Goal: Contribute content: Contribute content

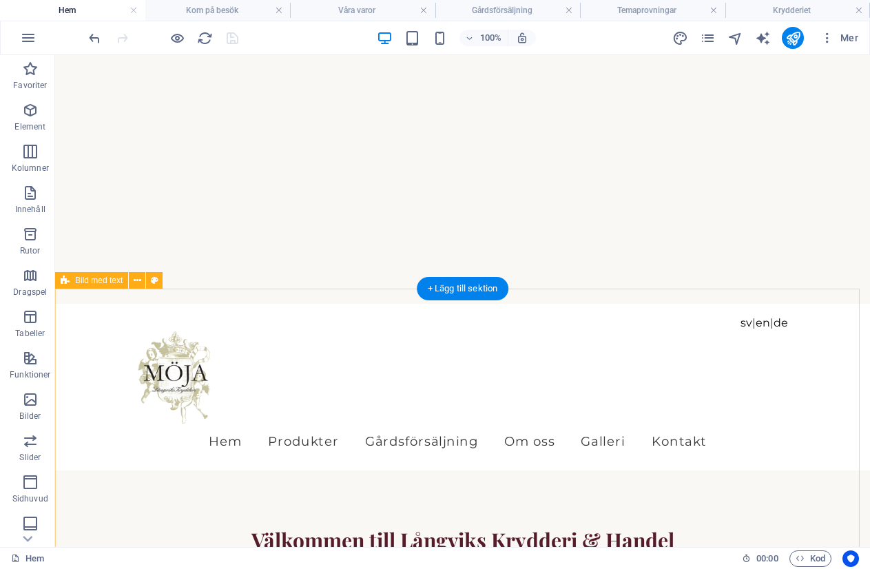
scroll to position [345, 0]
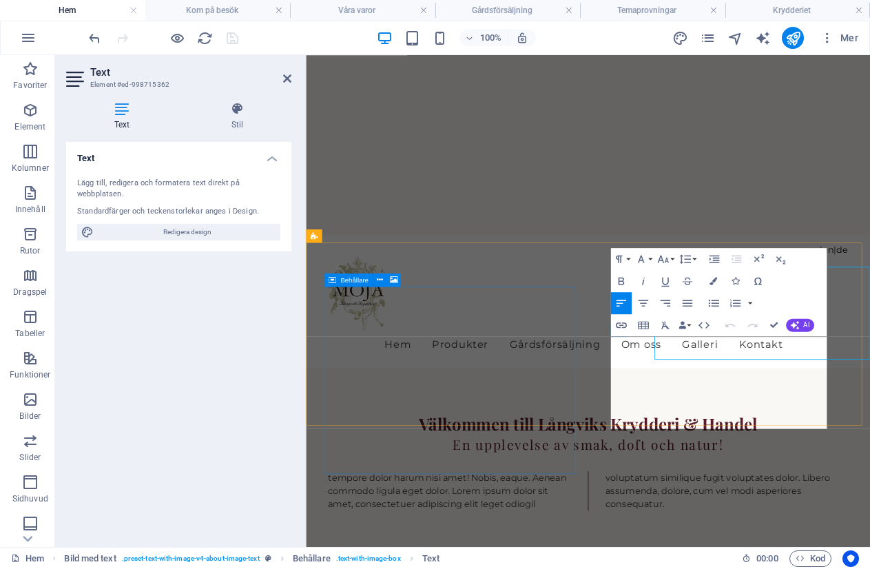
scroll to position [431, 0]
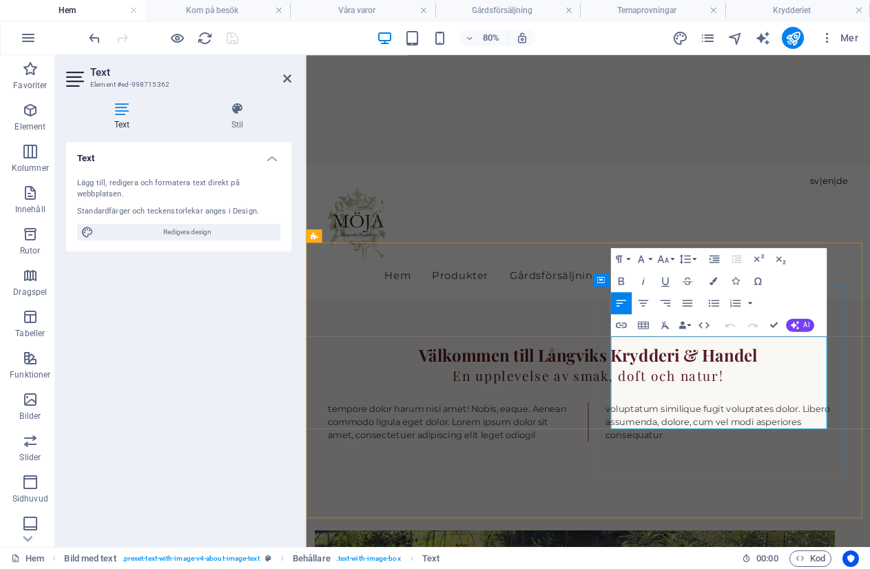
drag, startPoint x: 687, startPoint y: 412, endPoint x: 759, endPoint y: 510, distance: 121.3
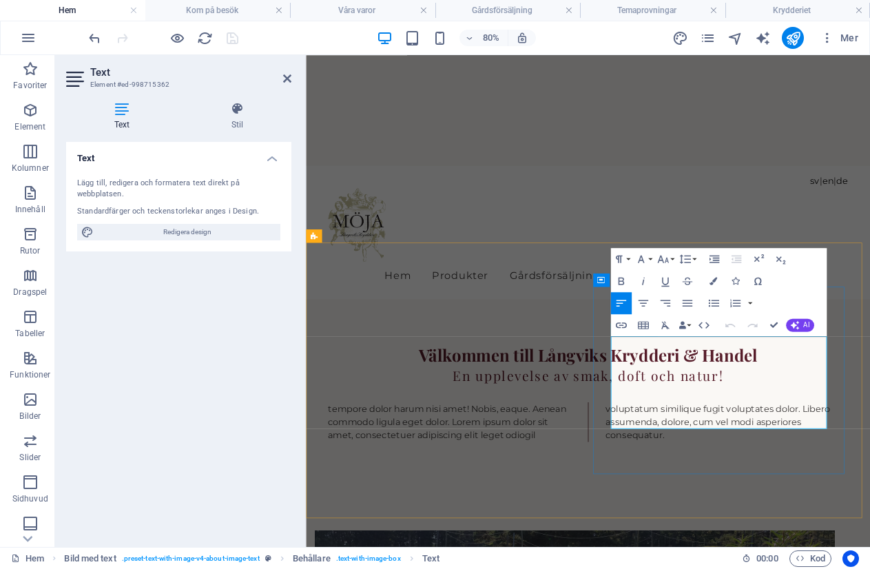
copy p "Långviks Krydderi & Handel är beläget på [GEOGRAPHIC_DATA] i [GEOGRAPHIC_DATA],…"
click at [458, 489] on div "tempore dolor harum nisi amet! Nobis, eaque. Aenean commodo ligula eget dolor. …" at bounding box center [659, 514] width 651 height 50
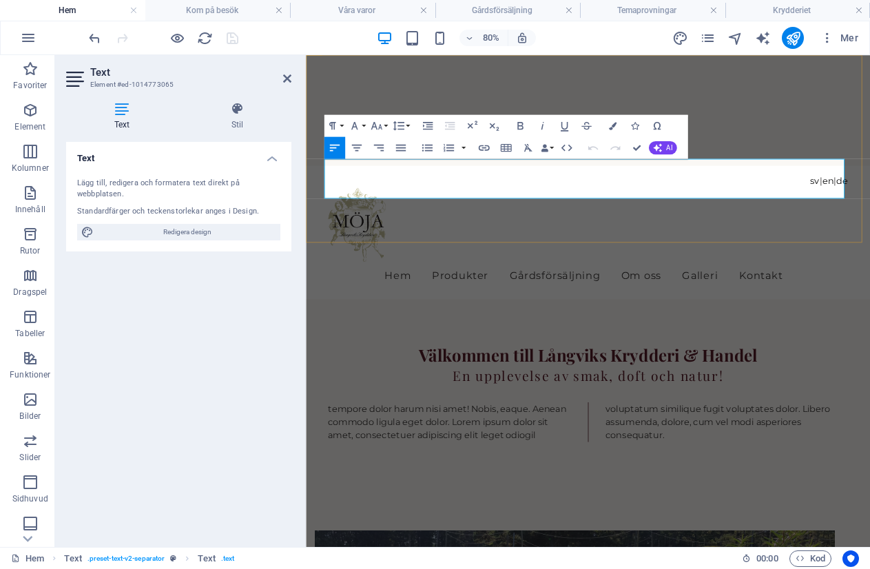
drag, startPoint x: 328, startPoint y: 191, endPoint x: 928, endPoint y: 231, distance: 600.9
click at [870, 489] on p "tempore dolor harum nisi amet! Nobis, eaque. Aenean commodo ligula eget dolor. …" at bounding box center [659, 514] width 651 height 50
click at [837, 360] on div "Välkommen till Långviks Krydderi & Handel En upplevelse av smak, doft och natur…" at bounding box center [659, 477] width 706 height 234
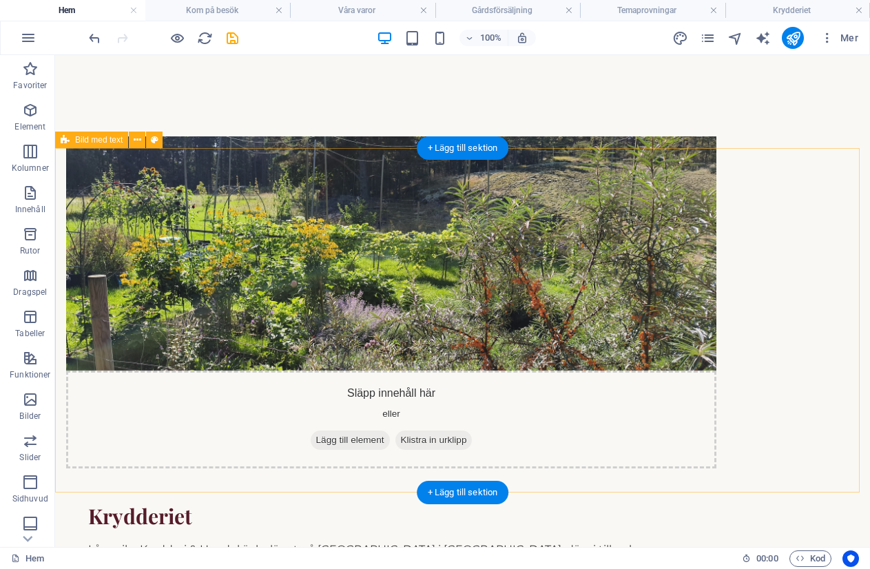
scroll to position [826, 0]
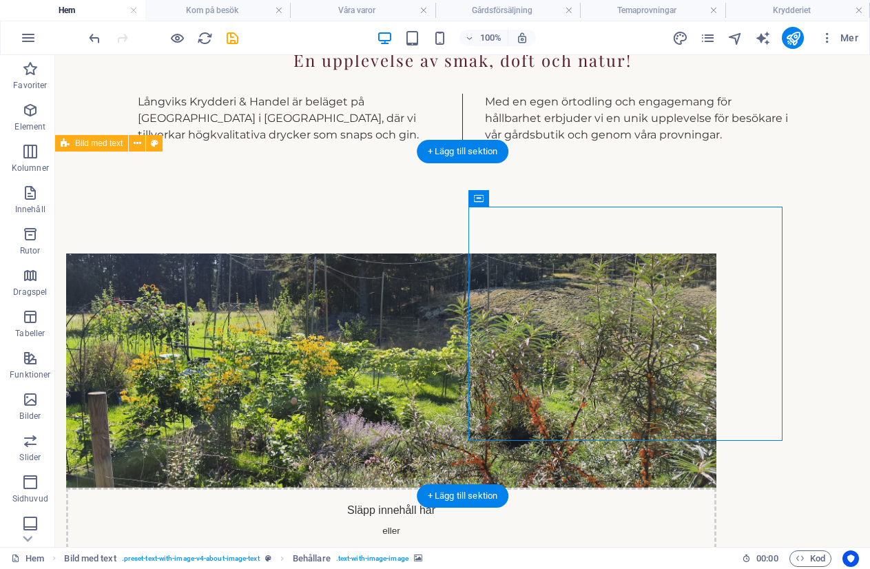
select select "%"
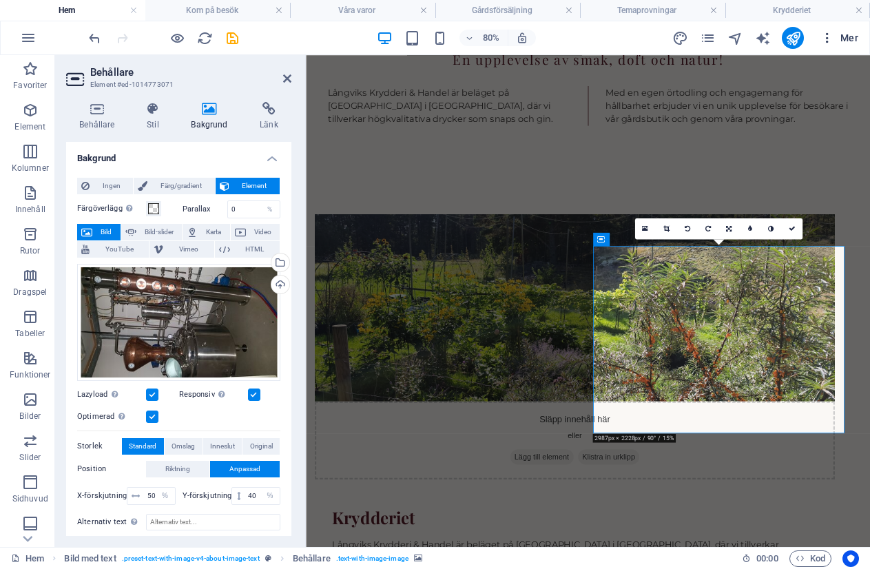
click at [829, 37] on icon "button" at bounding box center [828, 38] width 14 height 14
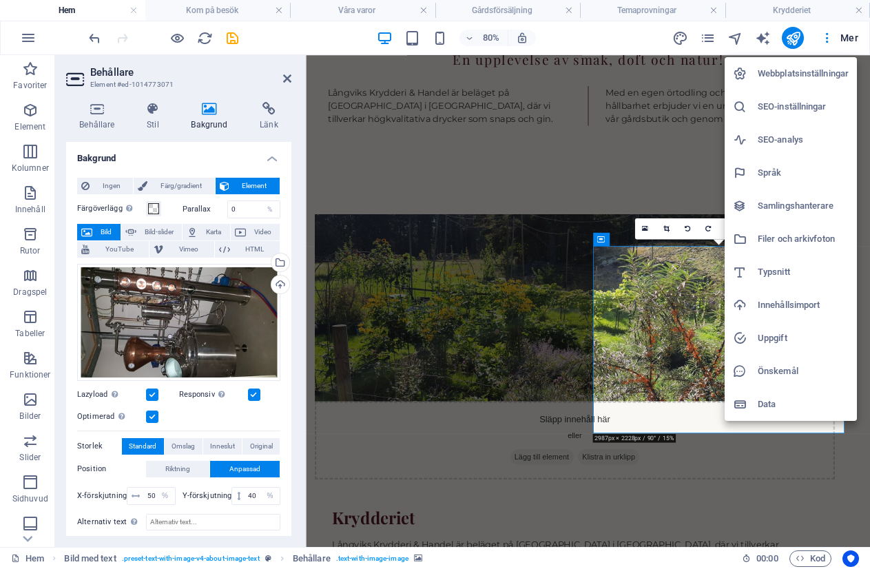
click at [751, 241] on div at bounding box center [745, 239] width 25 height 14
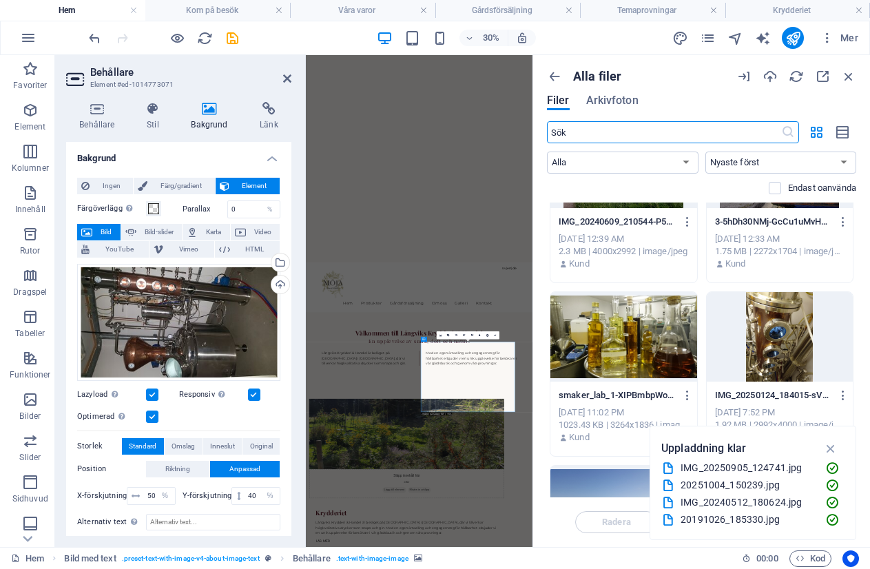
scroll to position [1122, 0]
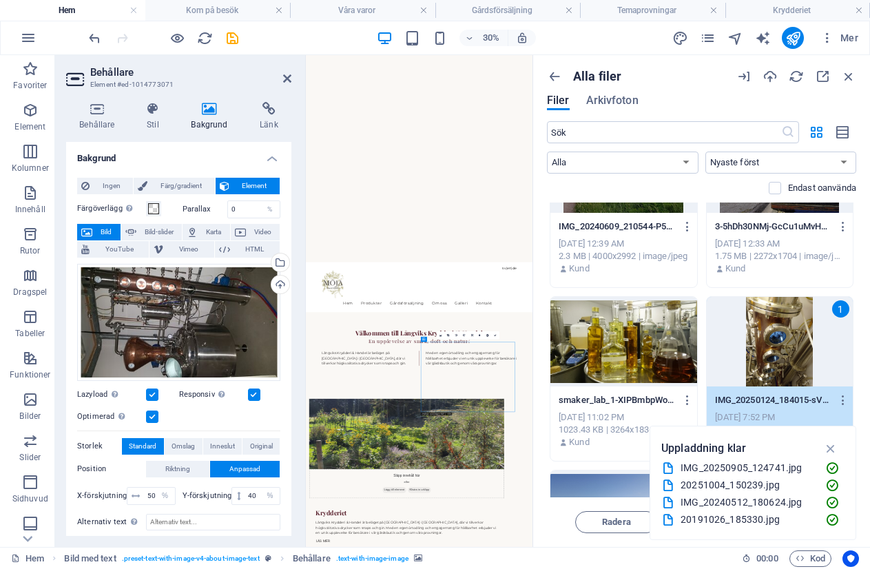
click at [785, 354] on div "1" at bounding box center [780, 342] width 147 height 90
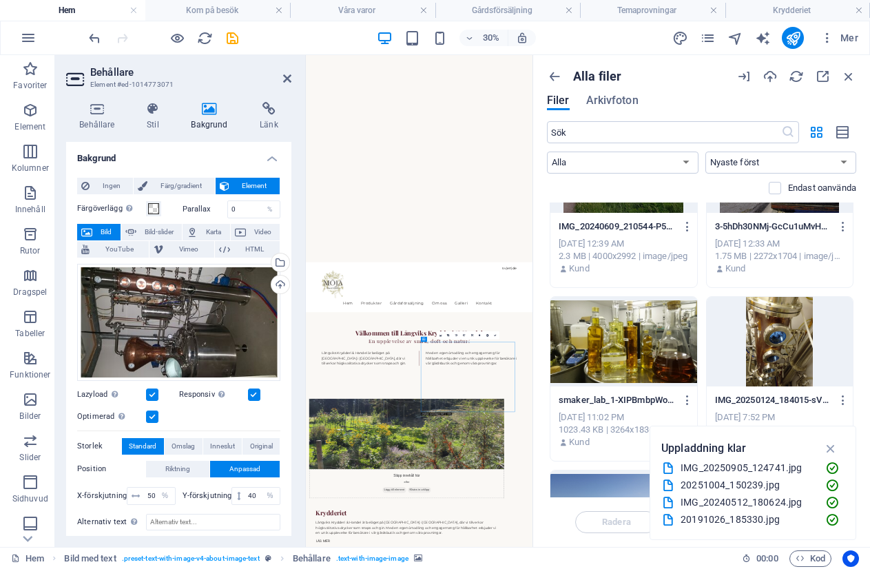
click at [785, 354] on div at bounding box center [780, 342] width 147 height 90
click at [842, 394] on icon "button" at bounding box center [843, 400] width 13 height 12
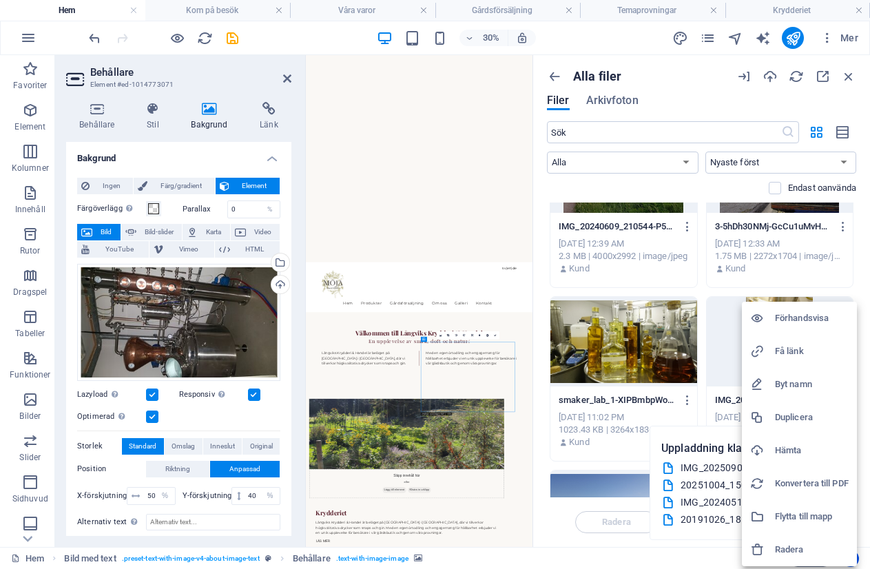
click at [789, 451] on h6 "Hämta" at bounding box center [812, 450] width 74 height 17
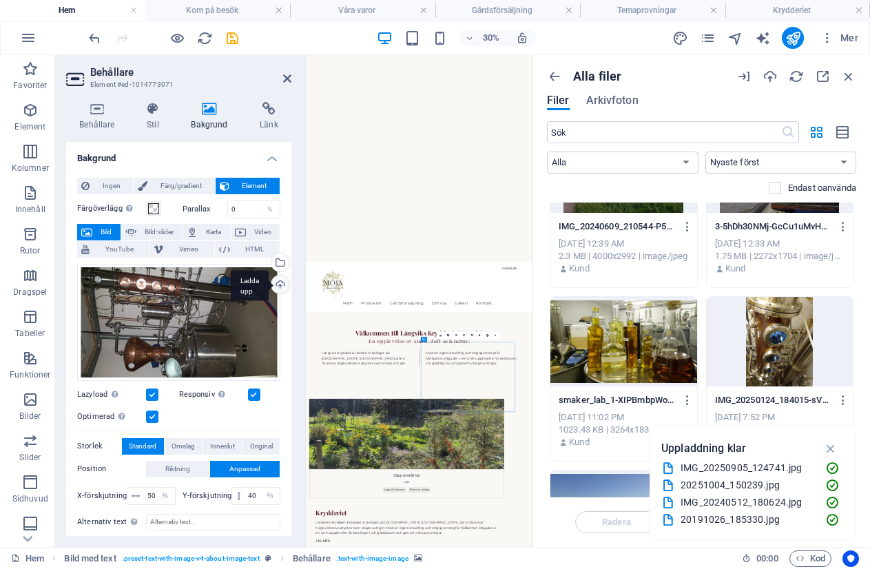
click at [273, 281] on div "Ladda upp" at bounding box center [279, 286] width 21 height 21
click at [278, 258] on div "Välj filer från filhanterare, arkivbilder eller ladda upp fil(er)" at bounding box center [279, 264] width 21 height 21
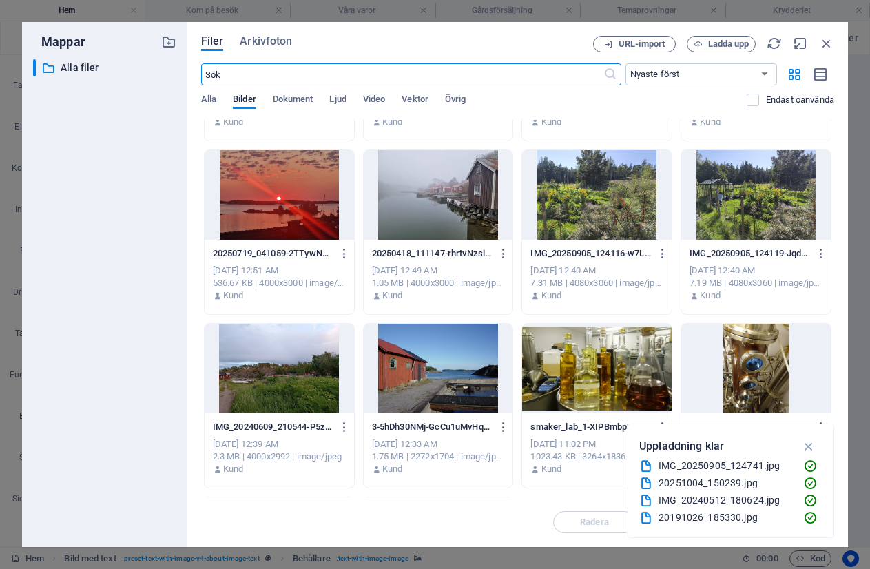
scroll to position [414, 0]
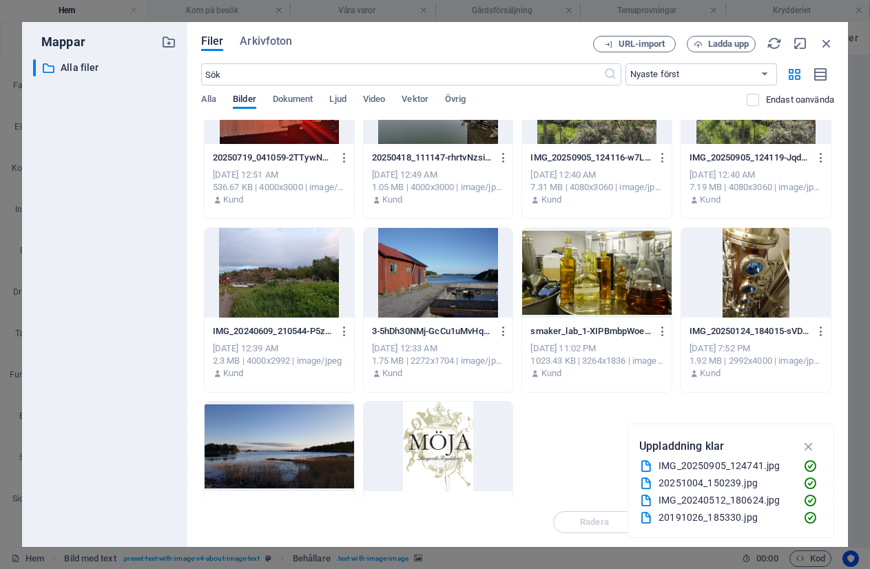
click at [749, 285] on div at bounding box center [757, 273] width 150 height 90
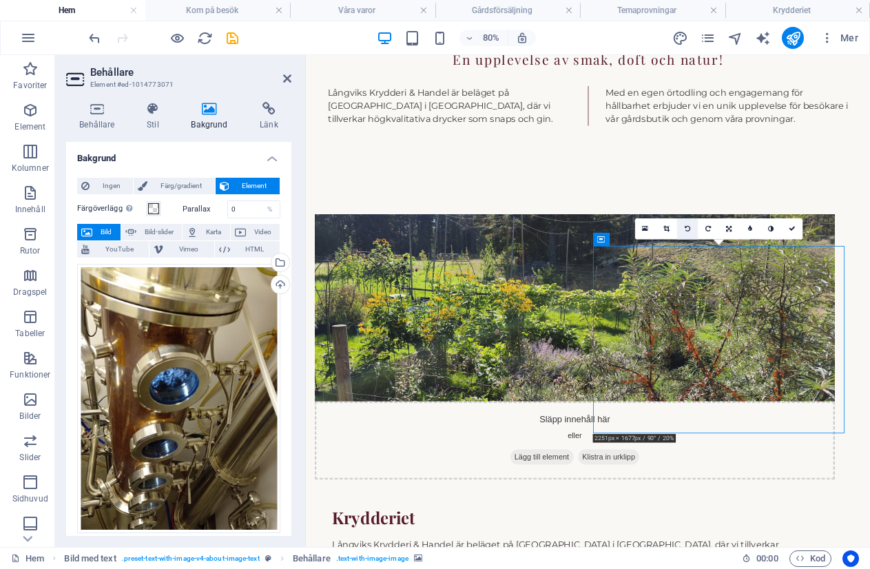
click at [692, 227] on link at bounding box center [687, 228] width 21 height 21
click at [726, 227] on icon at bounding box center [729, 228] width 6 height 7
click at [704, 227] on link at bounding box center [707, 228] width 21 height 21
click at [729, 230] on icon at bounding box center [728, 228] width 5 height 7
click at [729, 249] on icon at bounding box center [729, 249] width 7 height 7
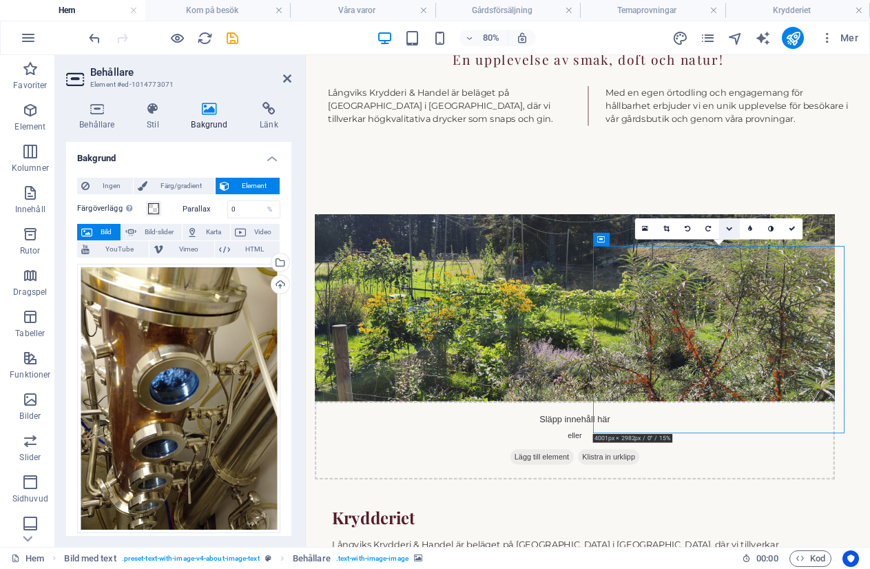
click at [726, 227] on icon at bounding box center [729, 228] width 7 height 7
click at [728, 205] on icon at bounding box center [729, 208] width 7 height 7
click at [728, 231] on icon at bounding box center [729, 228] width 7 height 7
click at [759, 232] on link at bounding box center [750, 228] width 21 height 21
click at [723, 232] on link at bounding box center [729, 228] width 21 height 21
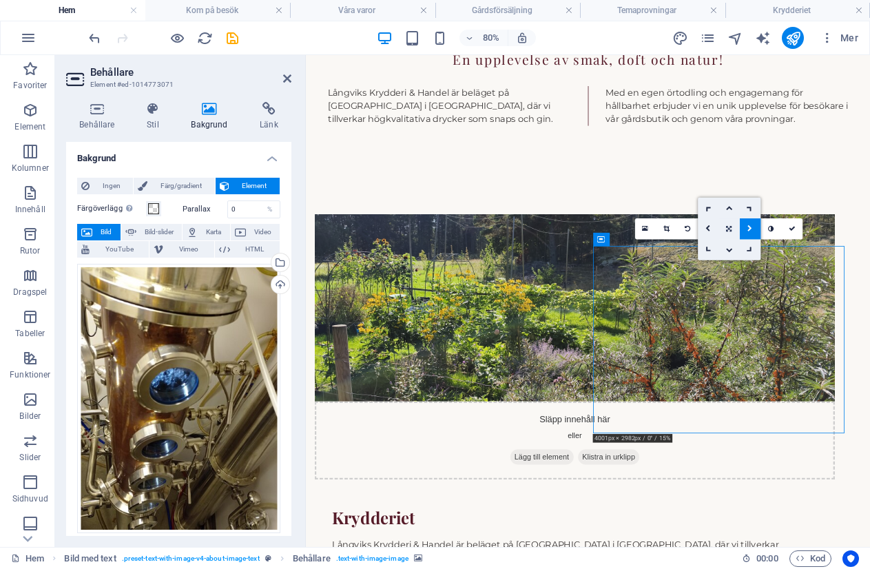
click at [724, 231] on link at bounding box center [729, 228] width 21 height 21
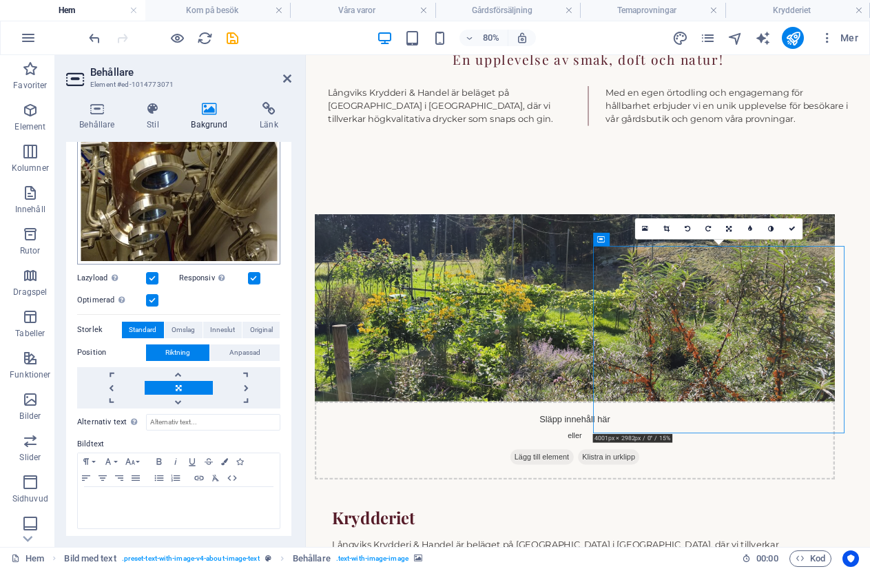
scroll to position [269, 0]
click at [174, 324] on span "Omslag" at bounding box center [183, 329] width 23 height 17
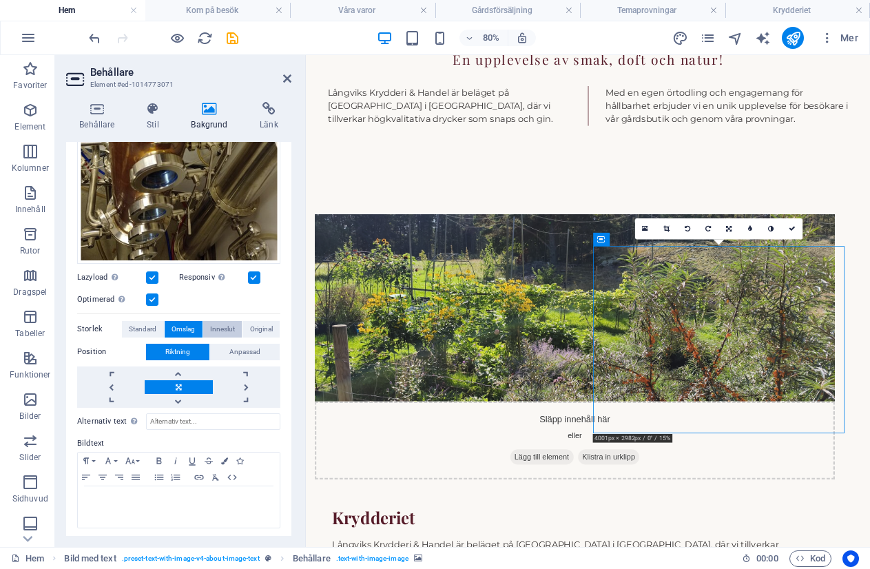
click at [215, 328] on span "Inneslut" at bounding box center [222, 329] width 25 height 17
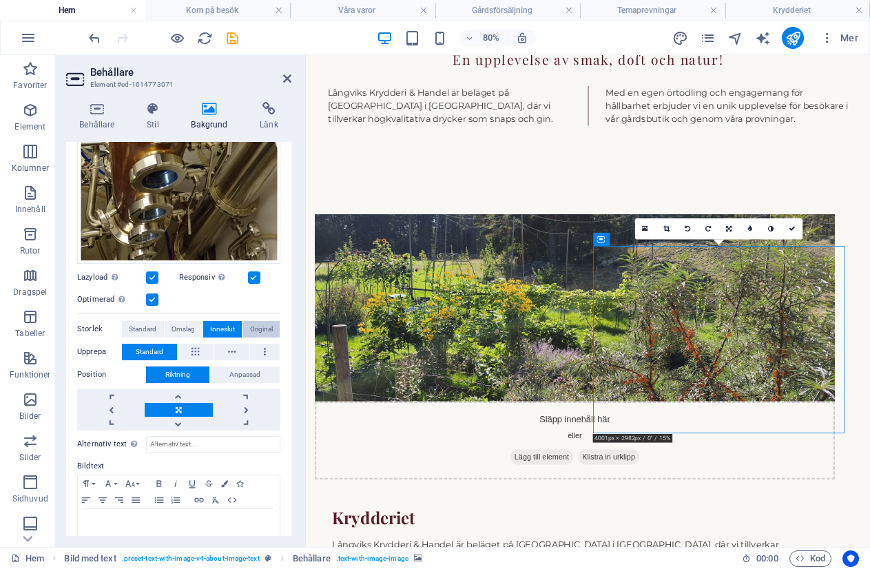
click at [256, 322] on span "Original" at bounding box center [261, 329] width 23 height 17
click at [248, 368] on span "Anpassad" at bounding box center [245, 375] width 31 height 17
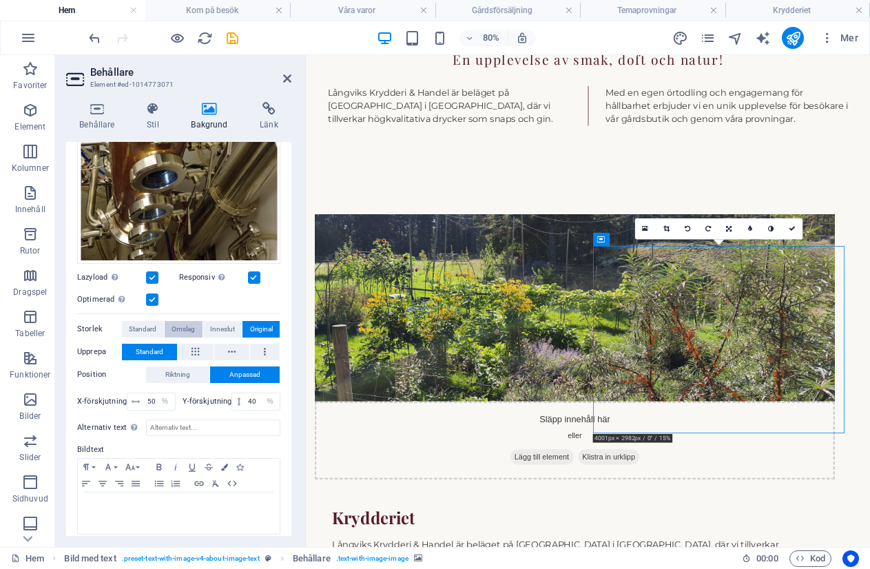
click at [184, 322] on span "Omslag" at bounding box center [183, 329] width 23 height 17
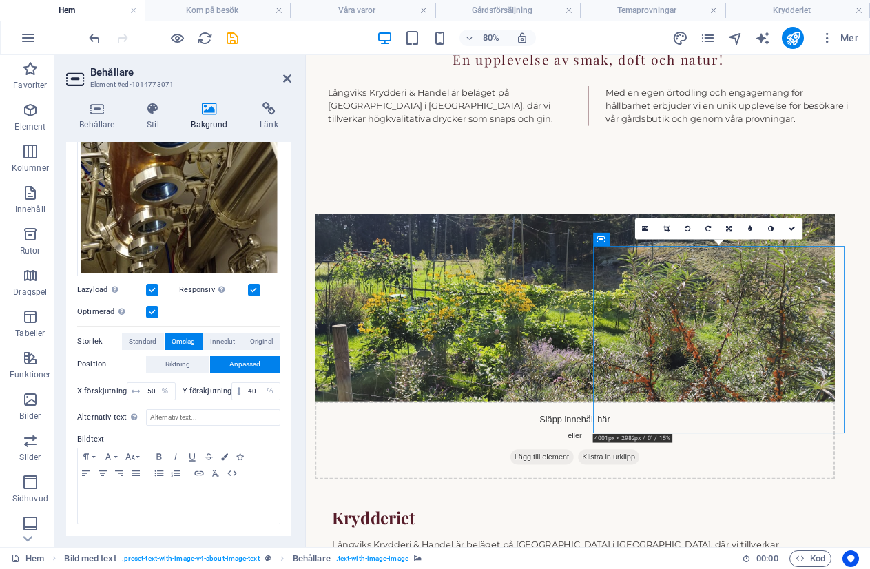
scroll to position [254, 0]
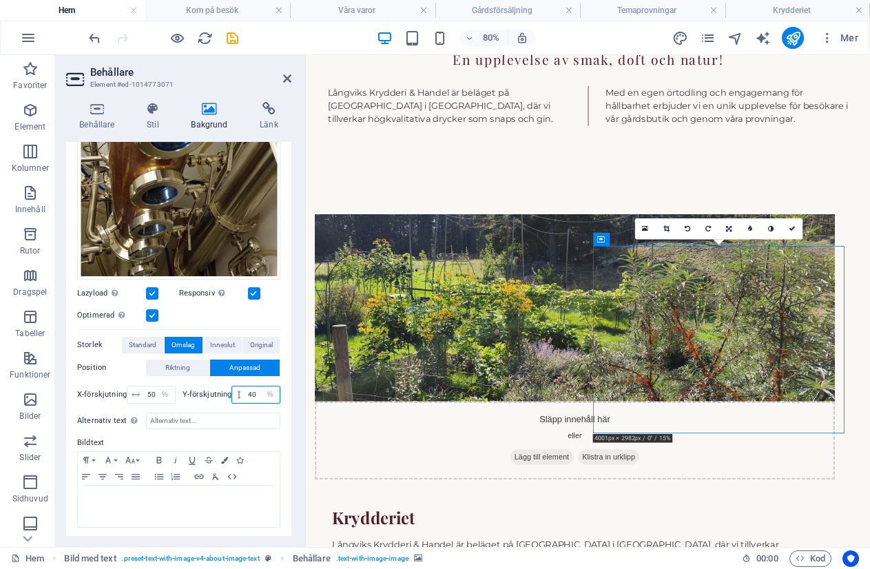
click at [249, 389] on input "40" at bounding box center [262, 395] width 35 height 17
type input "0"
click at [153, 389] on input "50" at bounding box center [159, 395] width 31 height 17
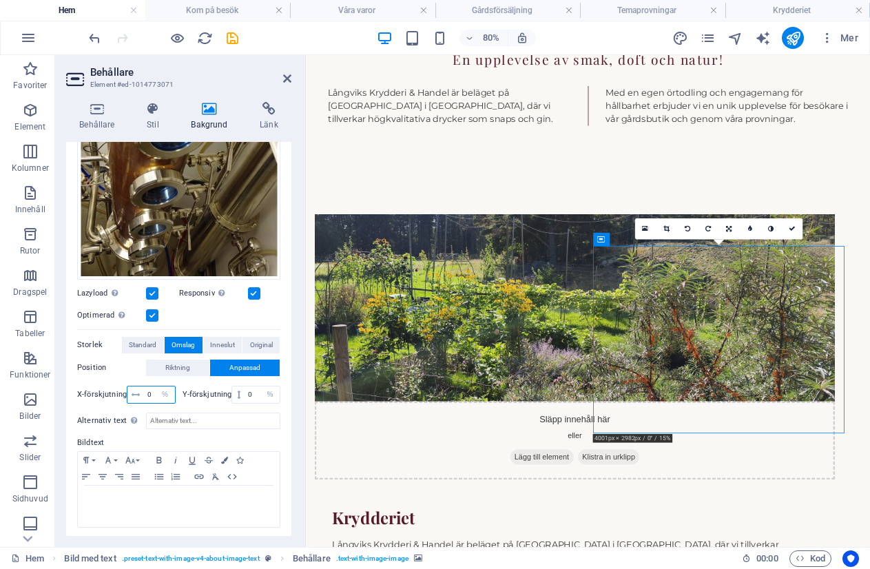
type input "0"
click at [241, 435] on label "Bildtext" at bounding box center [178, 443] width 203 height 17
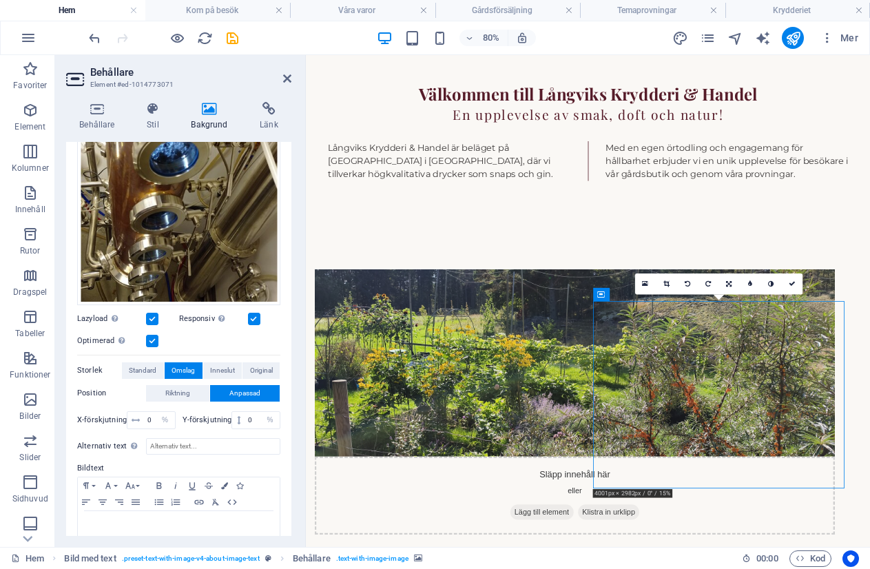
scroll to position [253, 0]
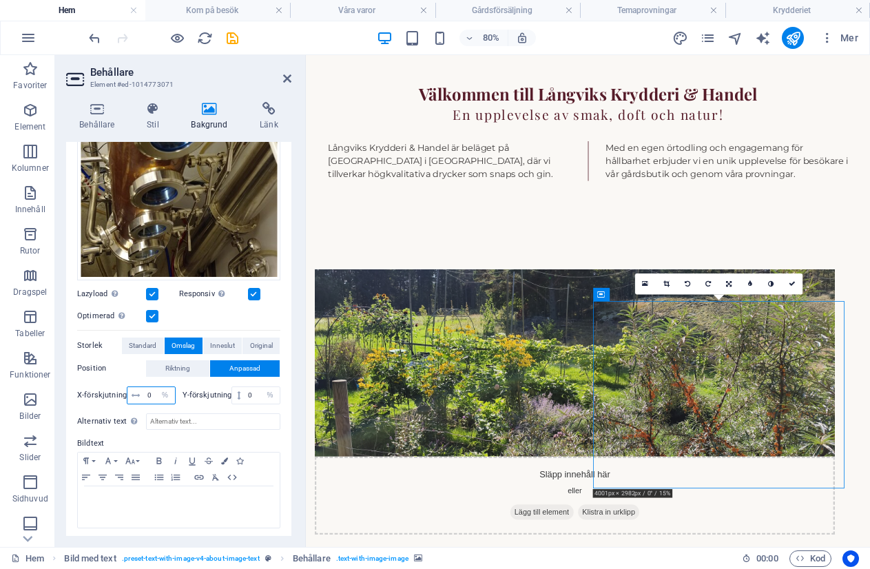
click at [149, 393] on input "0" at bounding box center [159, 395] width 31 height 17
type input "2"
click at [227, 436] on label "Bildtext" at bounding box center [178, 444] width 203 height 17
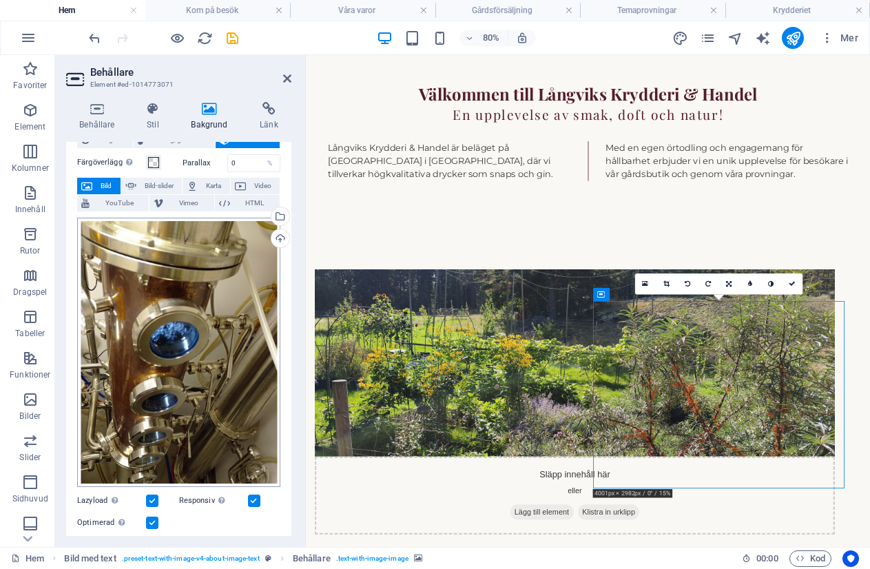
scroll to position [0, 0]
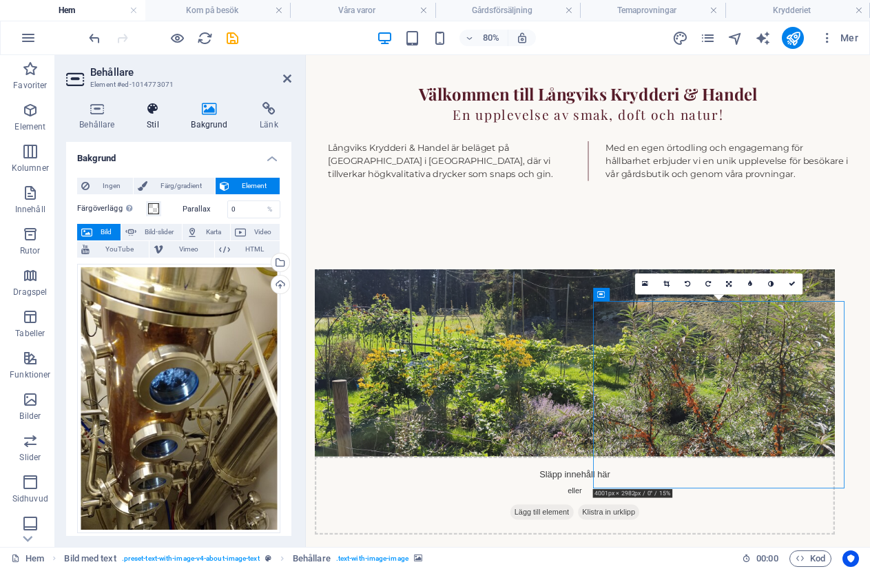
click at [155, 104] on icon at bounding box center [153, 109] width 39 height 14
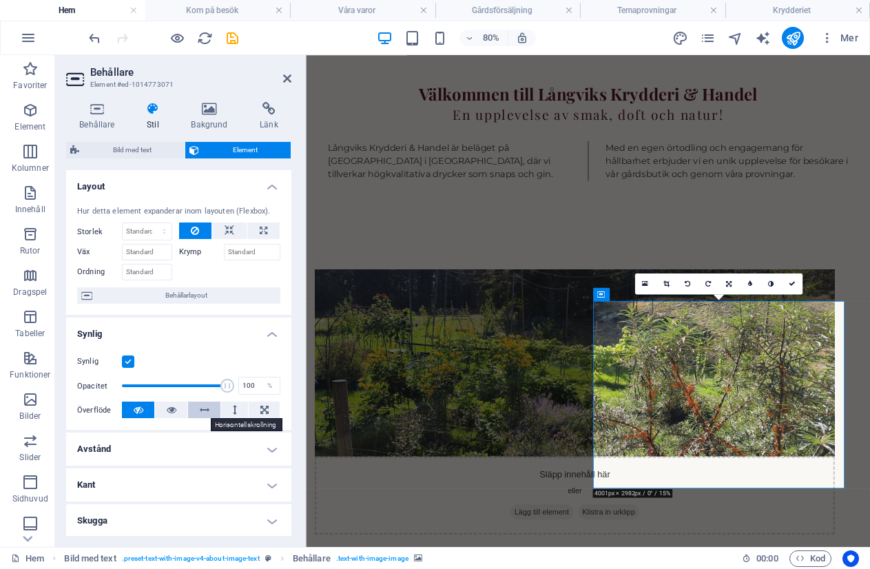
click at [210, 411] on button at bounding box center [204, 410] width 32 height 17
click at [138, 409] on icon at bounding box center [139, 410] width 10 height 17
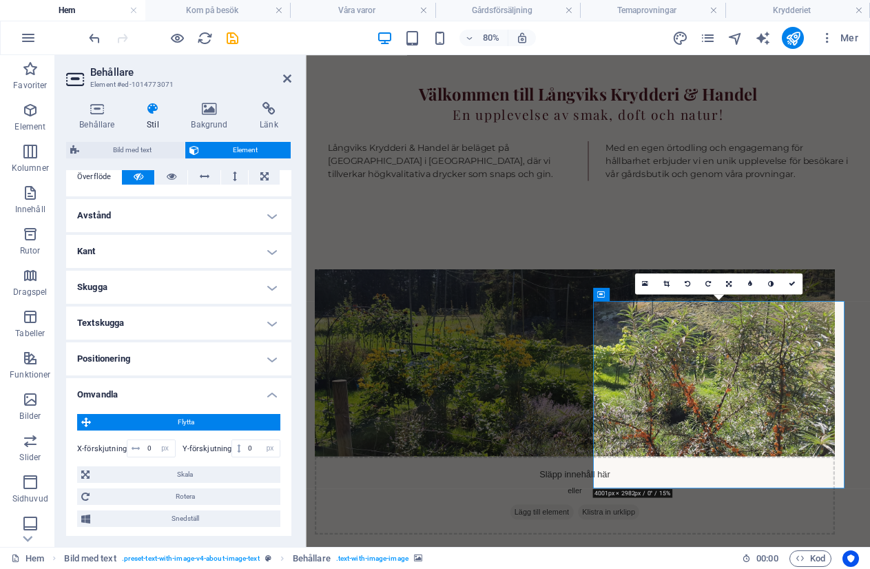
scroll to position [276, 0]
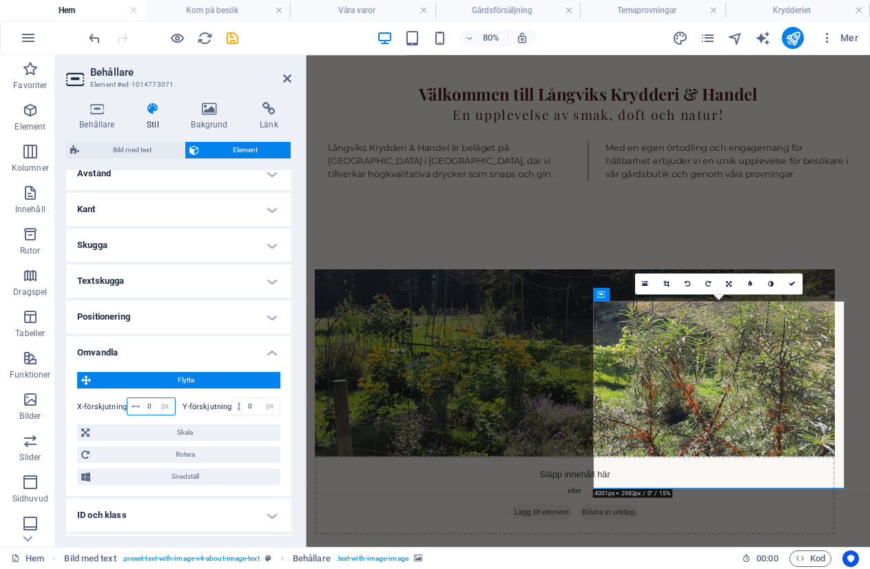
click at [150, 406] on input "0" at bounding box center [159, 406] width 31 height 17
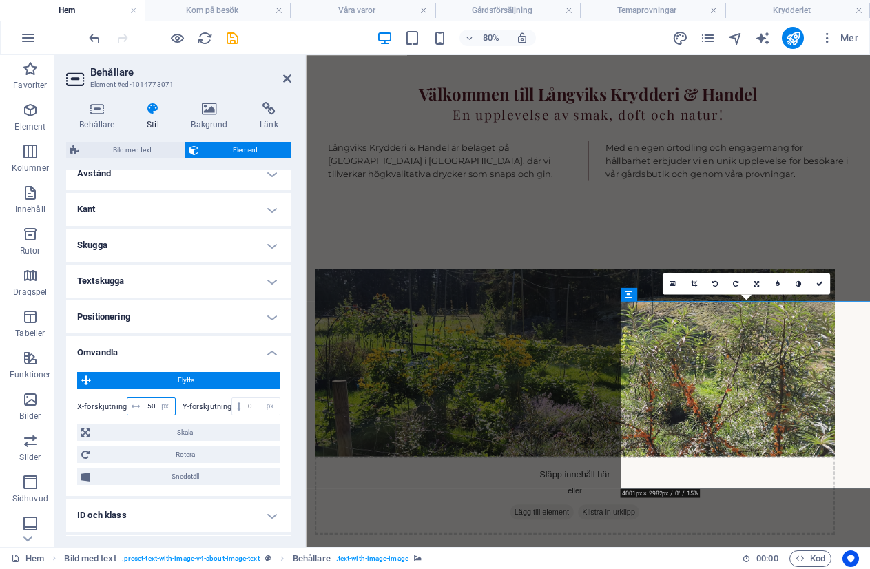
type input "5"
type input "0"
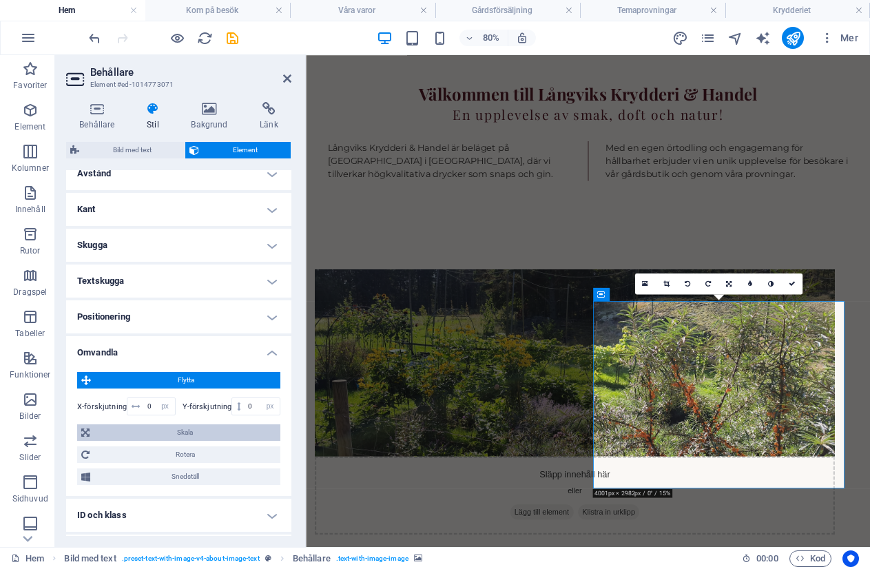
drag, startPoint x: 173, startPoint y: 431, endPoint x: 156, endPoint y: 431, distance: 16.5
click at [156, 431] on span "Skala" at bounding box center [185, 433] width 183 height 17
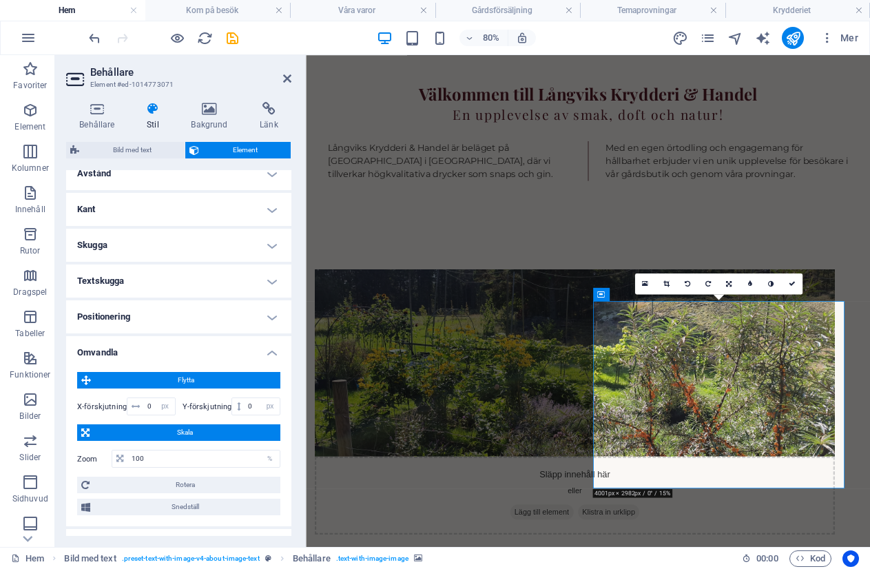
click at [181, 435] on span "Skala" at bounding box center [185, 433] width 183 height 17
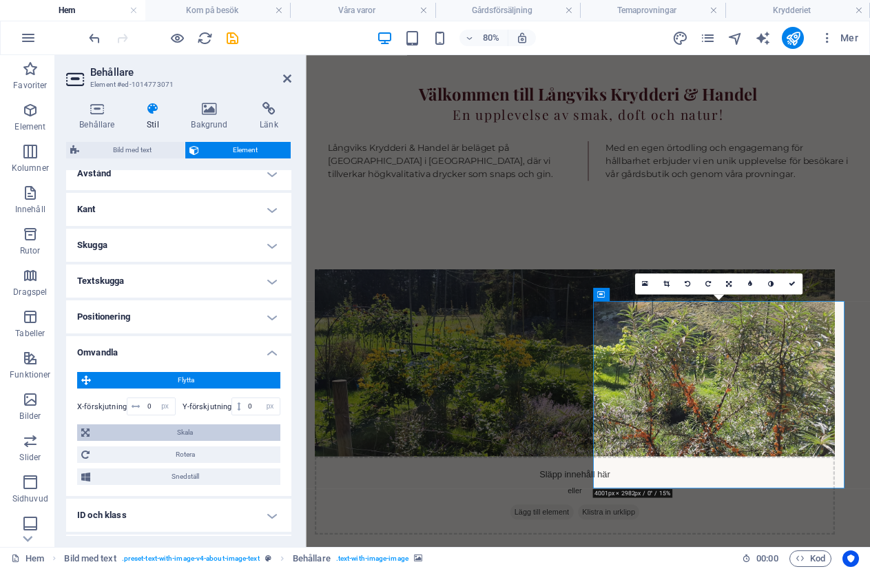
click at [181, 435] on span "Skala" at bounding box center [185, 433] width 183 height 17
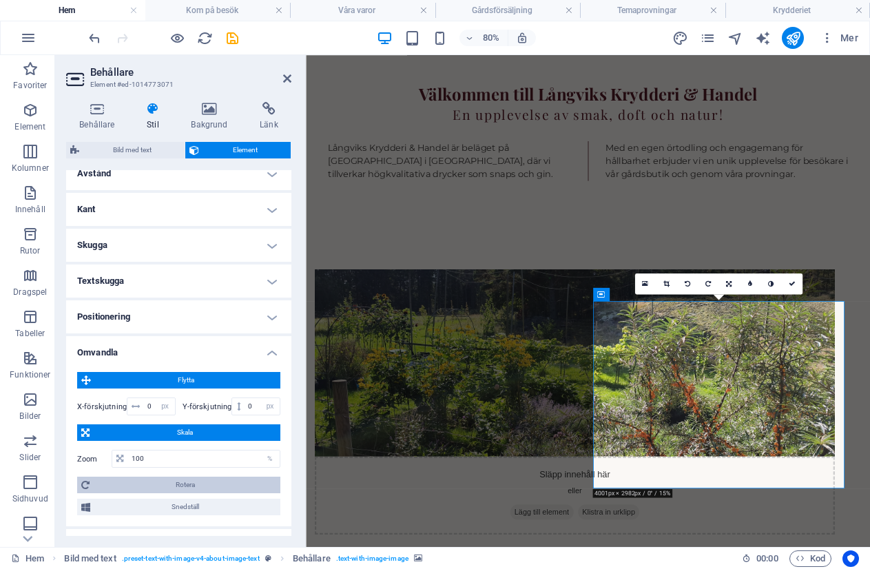
click at [189, 486] on span "Rotera" at bounding box center [185, 485] width 183 height 17
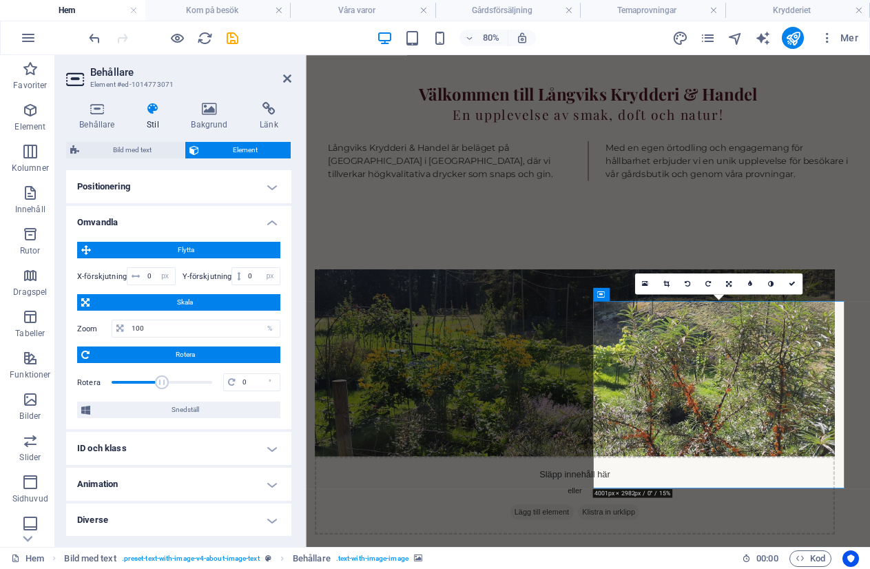
scroll to position [407, 0]
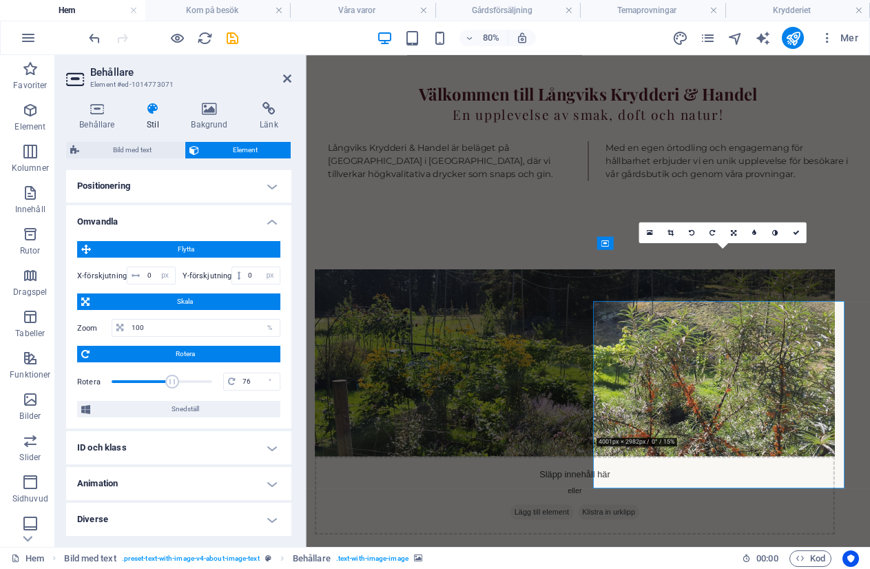
drag, startPoint x: 159, startPoint y: 383, endPoint x: 171, endPoint y: 383, distance: 11.7
click at [171, 383] on span at bounding box center [172, 382] width 14 height 14
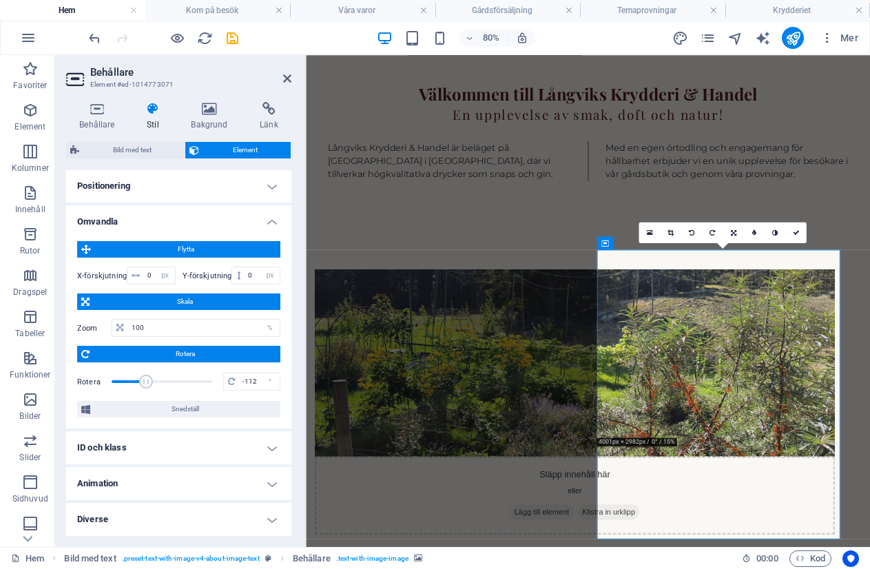
drag, startPoint x: 171, startPoint y: 383, endPoint x: 145, endPoint y: 383, distance: 25.5
click at [145, 383] on span at bounding box center [146, 382] width 14 height 14
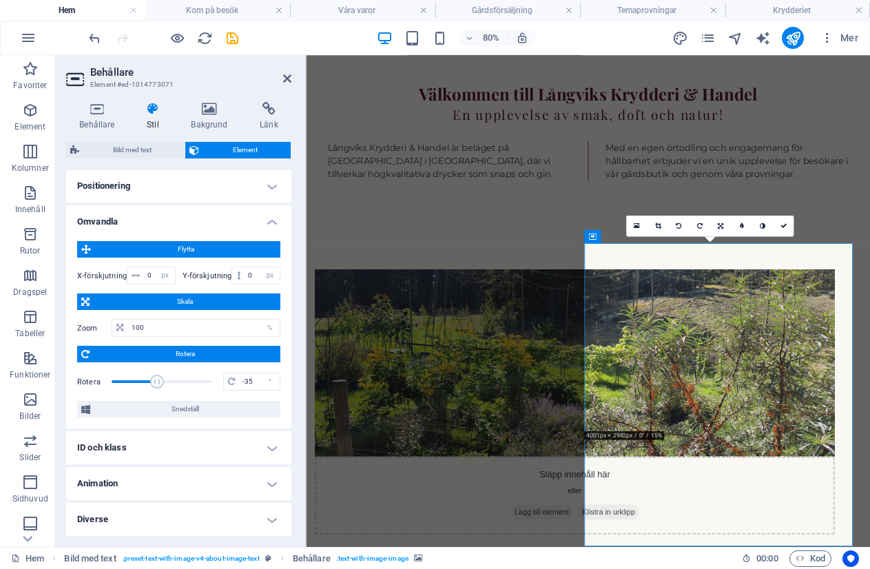
drag, startPoint x: 145, startPoint y: 383, endPoint x: 156, endPoint y: 385, distance: 10.5
click at [156, 385] on span at bounding box center [157, 382] width 14 height 14
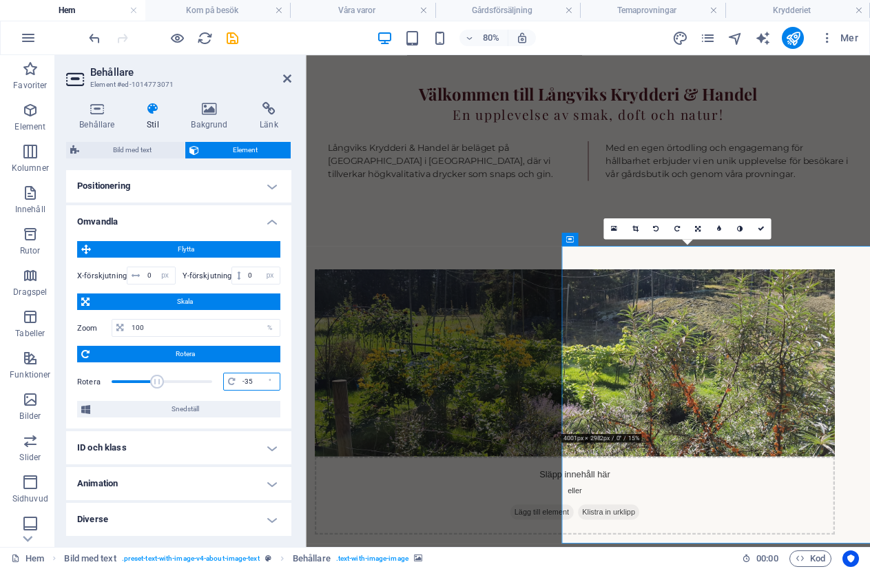
click at [243, 383] on input "0" at bounding box center [259, 382] width 41 height 17
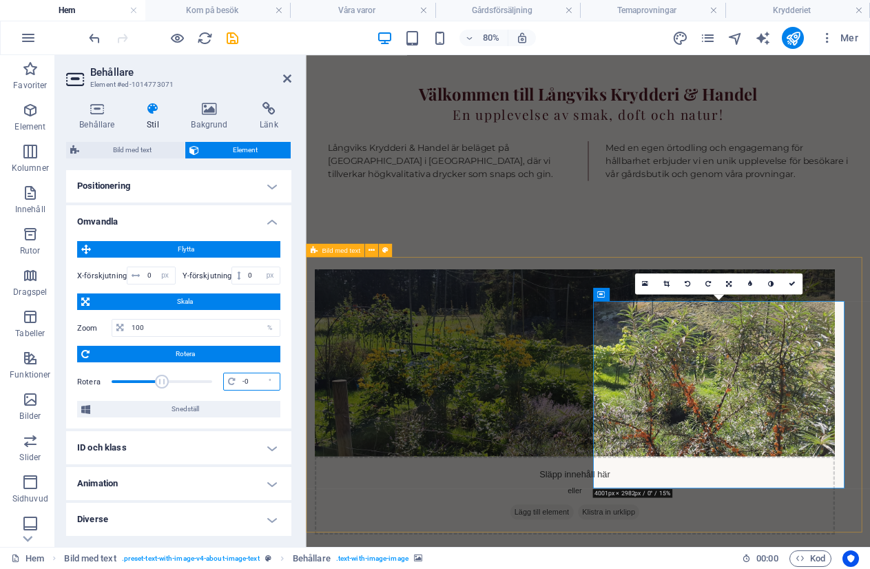
type input "0"
click at [160, 334] on input "100" at bounding box center [204, 328] width 152 height 17
type input "1"
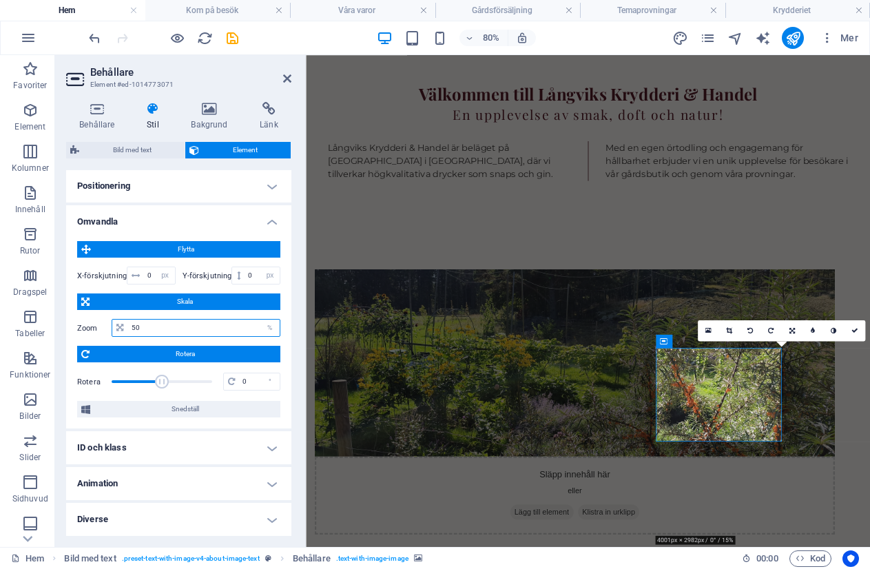
type input "5"
type input "100"
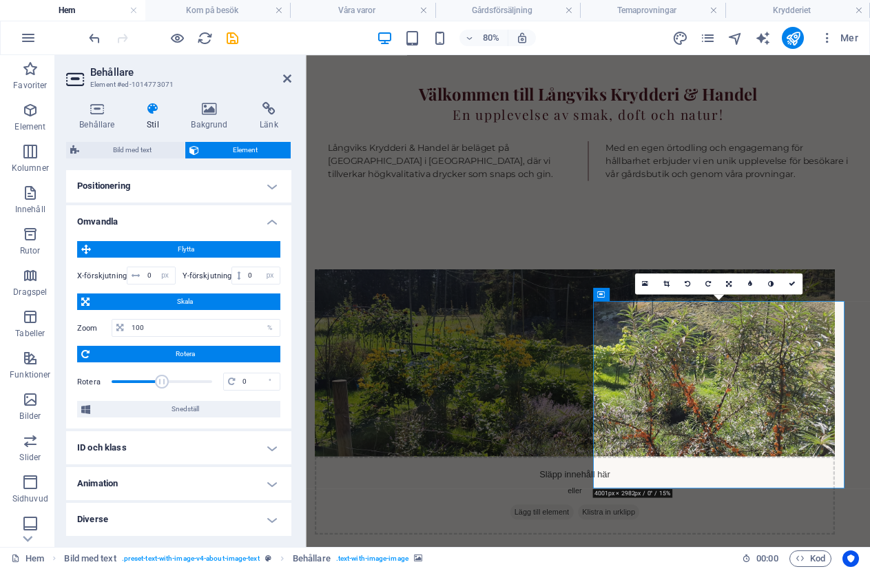
click at [259, 184] on h4 "Positionering" at bounding box center [178, 186] width 225 height 33
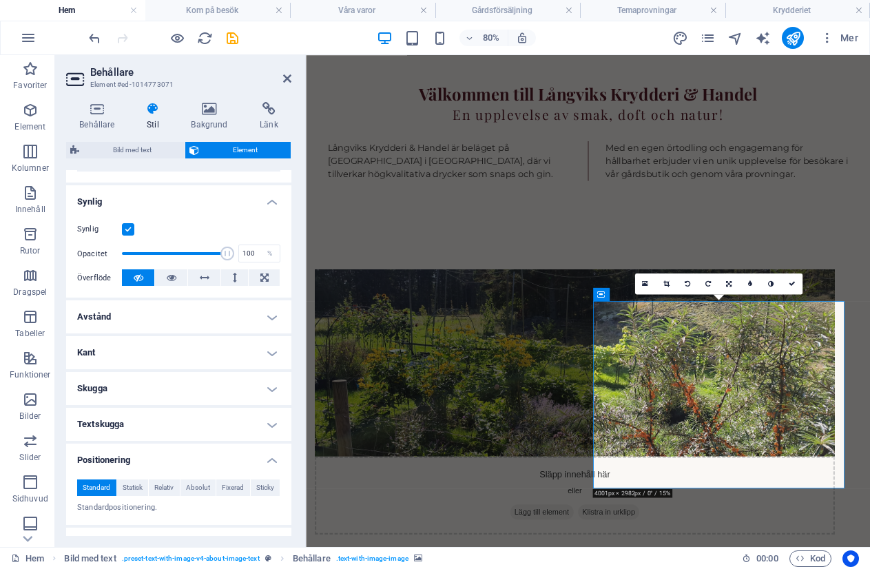
scroll to position [131, 0]
click at [208, 315] on h4 "Avstånd" at bounding box center [178, 318] width 225 height 33
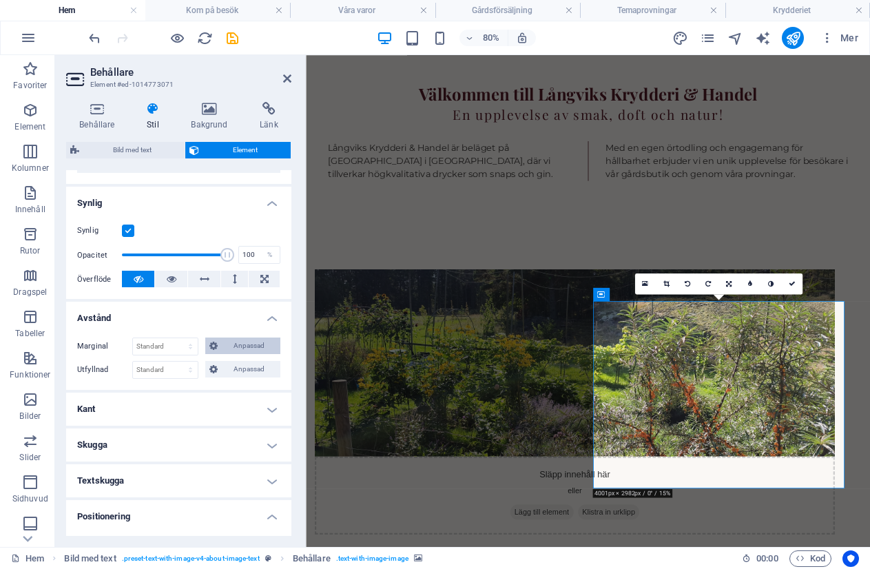
click at [253, 351] on span "Anpassad" at bounding box center [249, 346] width 55 height 17
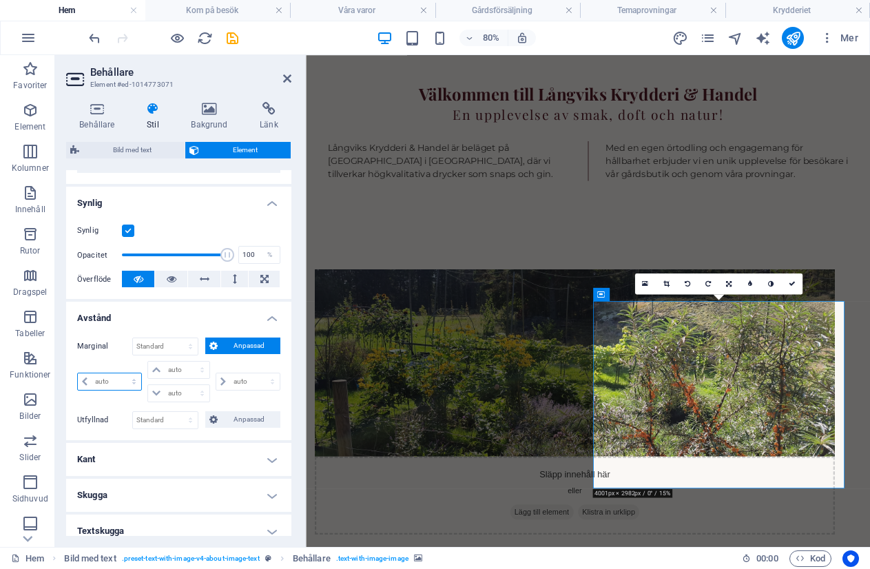
click at [98, 383] on select "auto px % rem vw vh" at bounding box center [109, 382] width 63 height 17
select select "px"
click at [121, 374] on select "auto px % rem vw vh" at bounding box center [109, 382] width 63 height 17
select select "px"
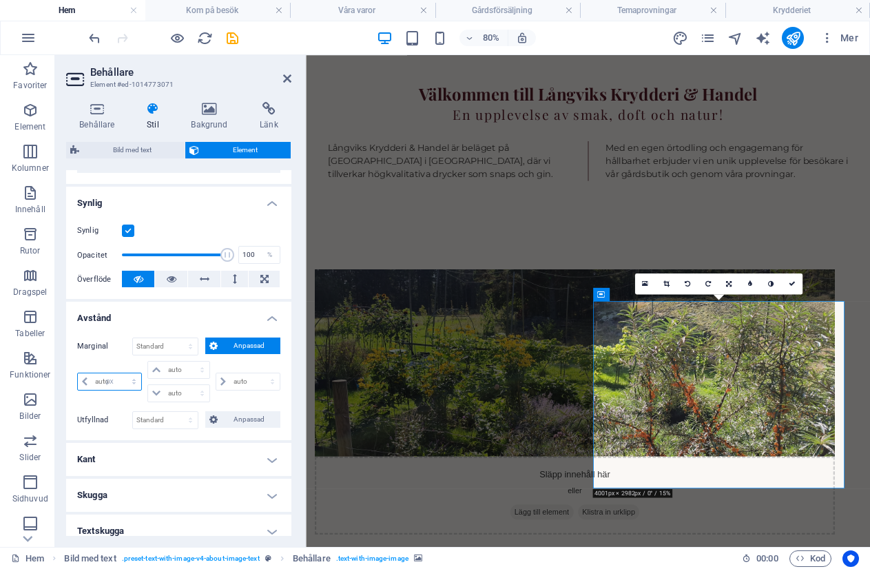
select select "px"
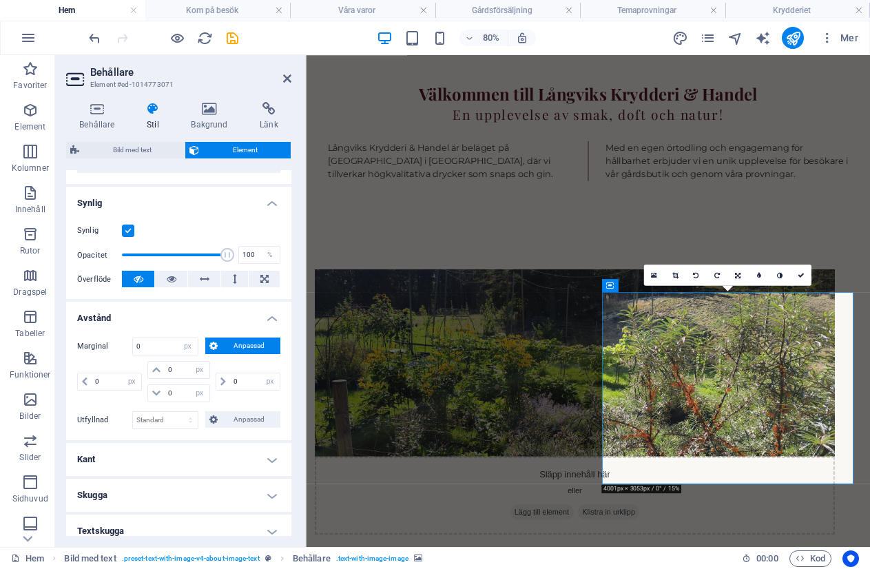
click at [242, 344] on span "Anpassad" at bounding box center [249, 346] width 55 height 17
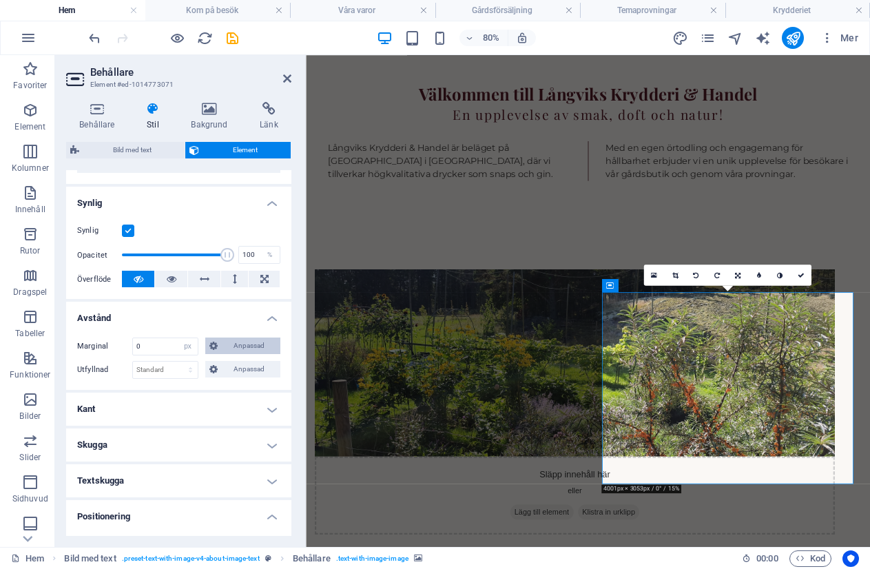
click at [238, 340] on span "Anpassad" at bounding box center [249, 346] width 55 height 17
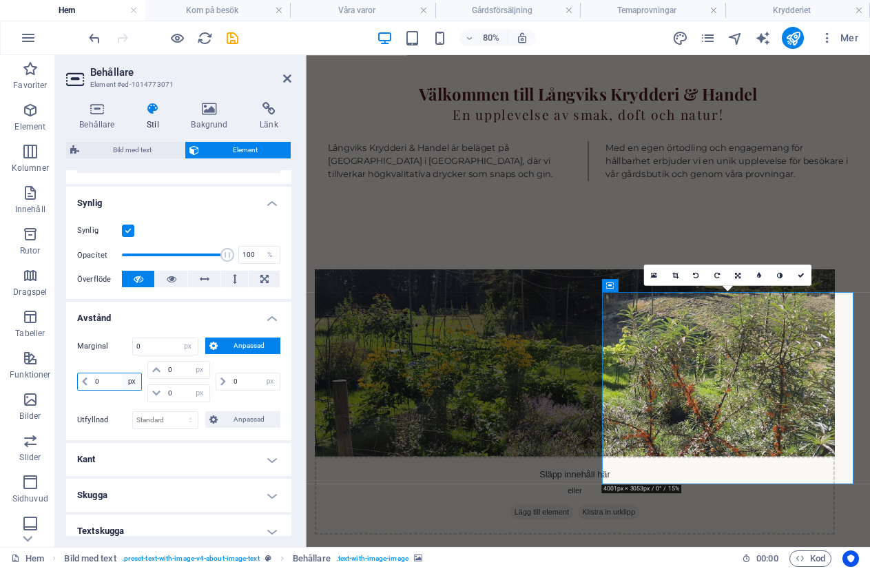
click at [133, 385] on select "auto px % rem vw vh" at bounding box center [131, 382] width 19 height 17
select select "auto"
click at [122, 374] on select "auto px % rem vw vh" at bounding box center [131, 382] width 19 height 17
select select "DISABLED_OPTION_VALUE"
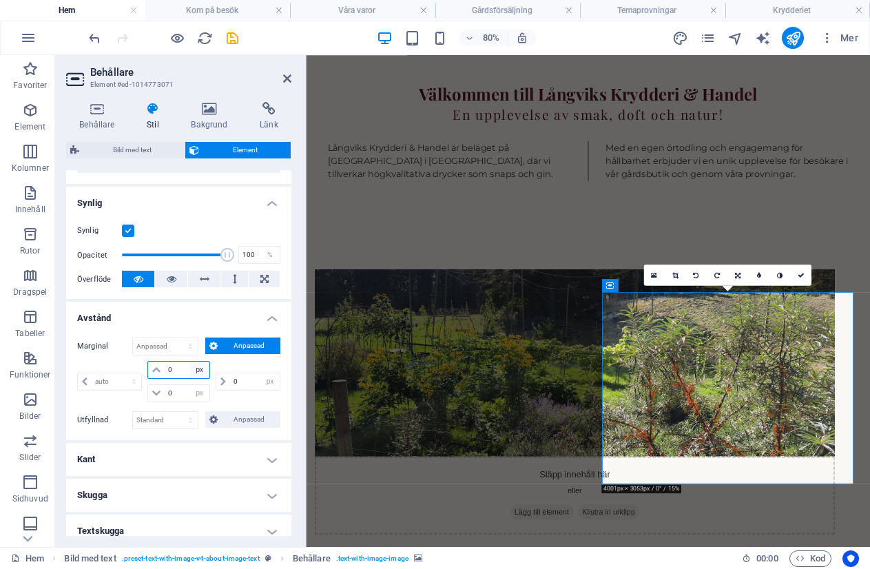
click at [194, 366] on select "auto px % rem vw vh" at bounding box center [199, 370] width 19 height 17
click at [230, 342] on span "Anpassad" at bounding box center [249, 346] width 55 height 17
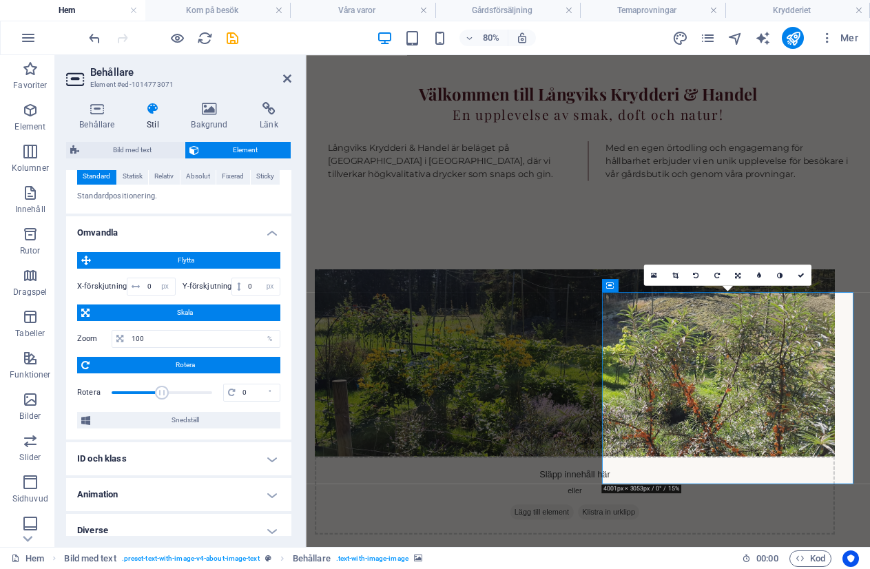
scroll to position [510, 0]
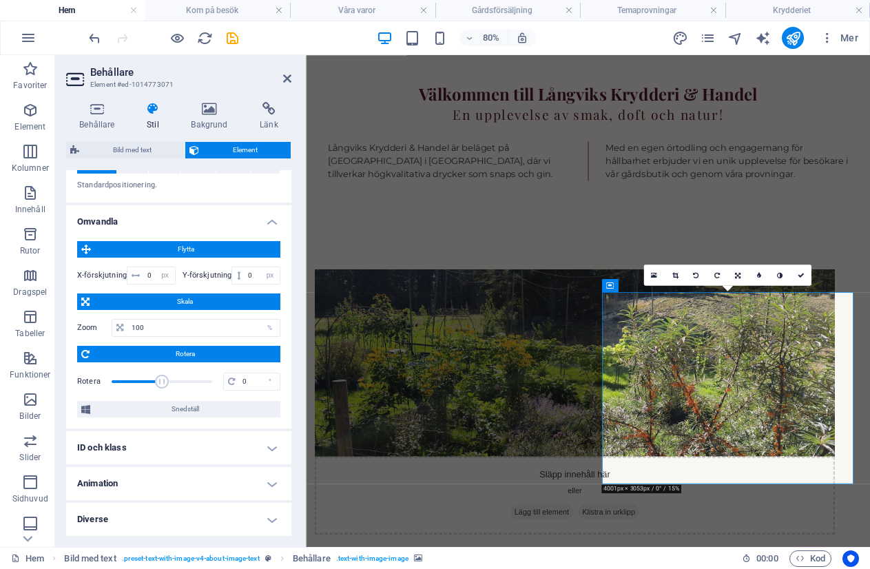
click at [136, 525] on h4 "Diverse" at bounding box center [178, 519] width 225 height 33
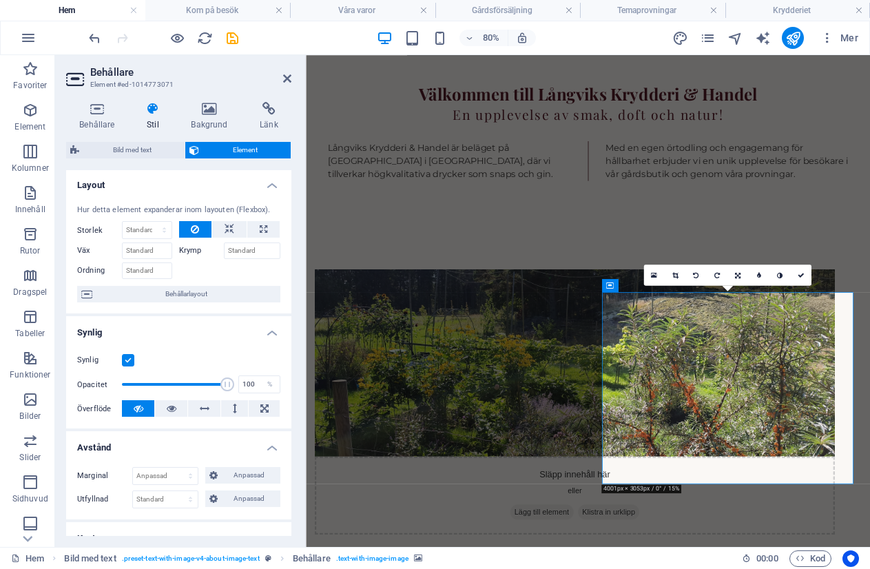
scroll to position [0, 0]
click at [870, 267] on div "Släpp innehåll här eller Lägg till element Klistra in urklipp Krydderiet Långvi…" at bounding box center [659, 578] width 706 height 622
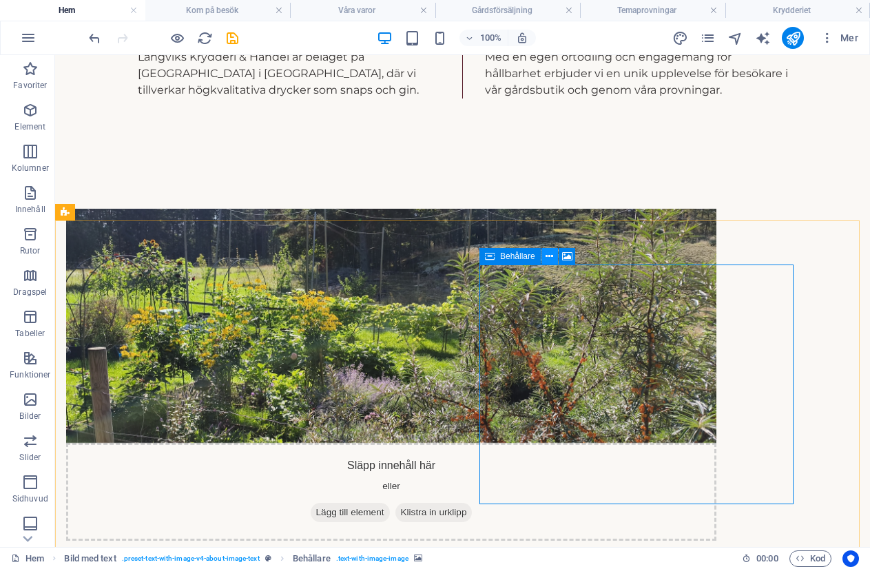
click at [549, 255] on icon at bounding box center [550, 256] width 8 height 14
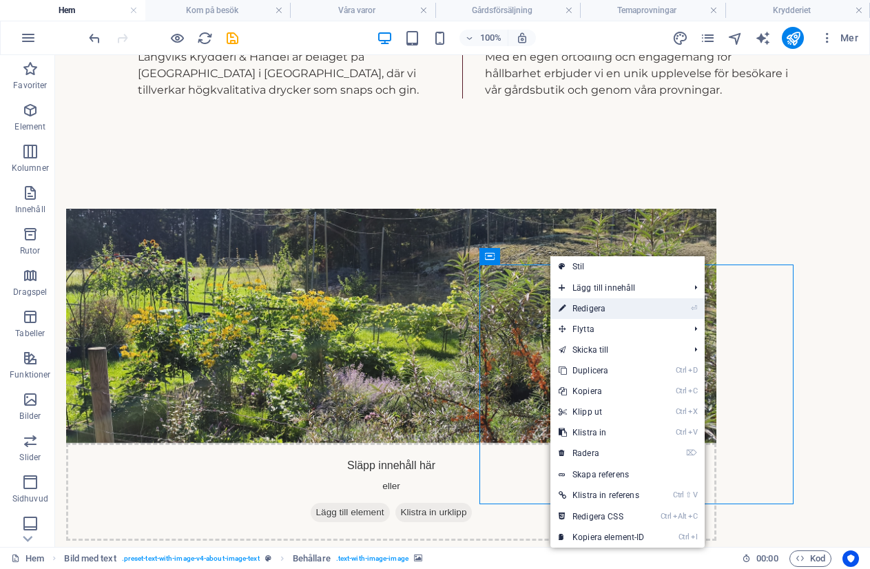
click at [597, 308] on link "⏎ Redigera" at bounding box center [602, 308] width 103 height 21
select select "px"
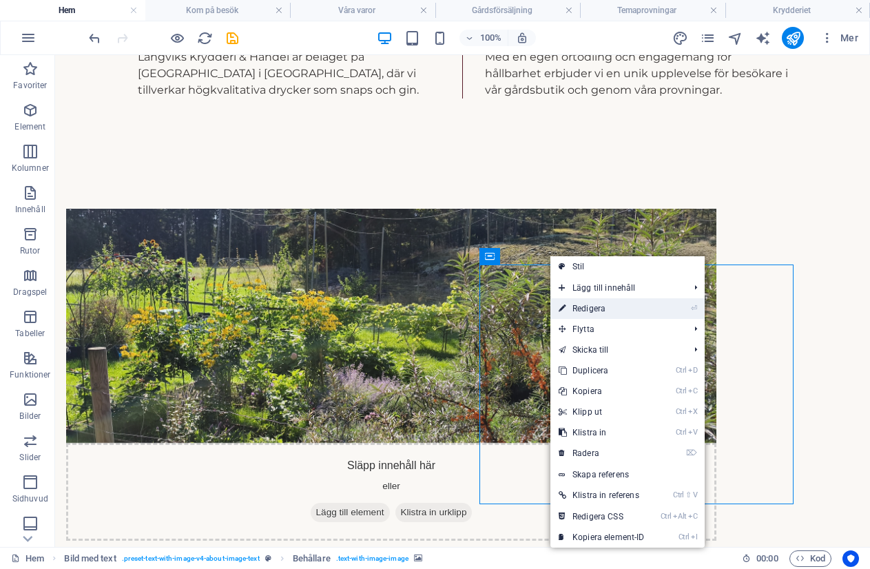
select select "px"
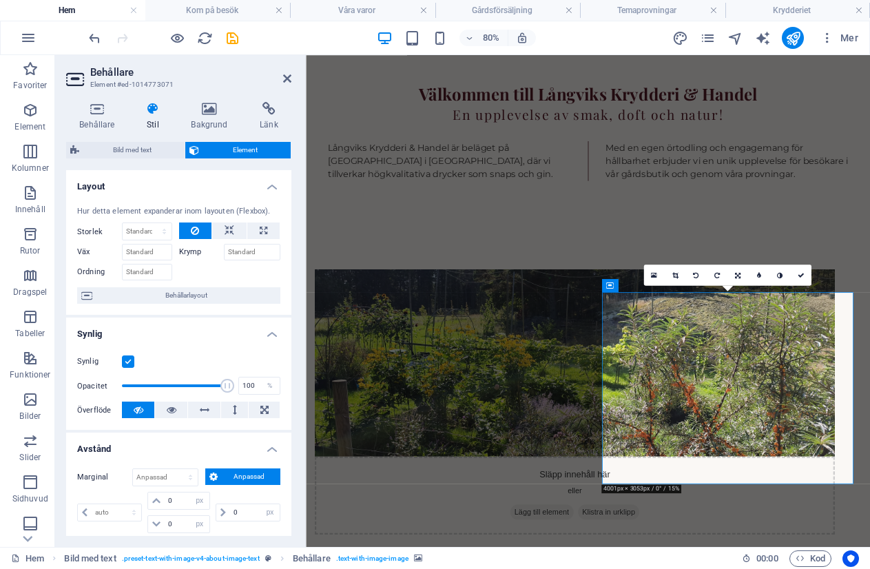
click at [171, 230] on div "Storlek Standard auto px % 1/1 1/2 1/3 1/4 1/5 1/6 1/7 1/8 1/9 1/10" at bounding box center [128, 232] width 102 height 18
click at [167, 231] on select "Standard auto px % 1/1 1/2 1/3 1/4 1/5 1/6 1/7 1/8 1/9 1/10" at bounding box center [147, 231] width 49 height 17
select select "px"
click at [150, 223] on select "Standard auto px % 1/1 1/2 1/3 1/4 1/5 1/6 1/7 1/8 1/9 1/10" at bounding box center [147, 231] width 49 height 17
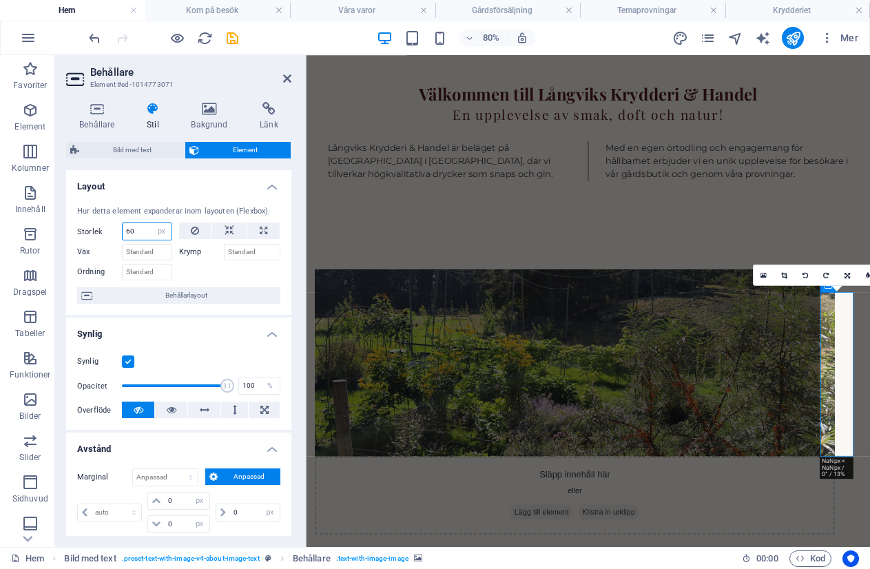
type input "6"
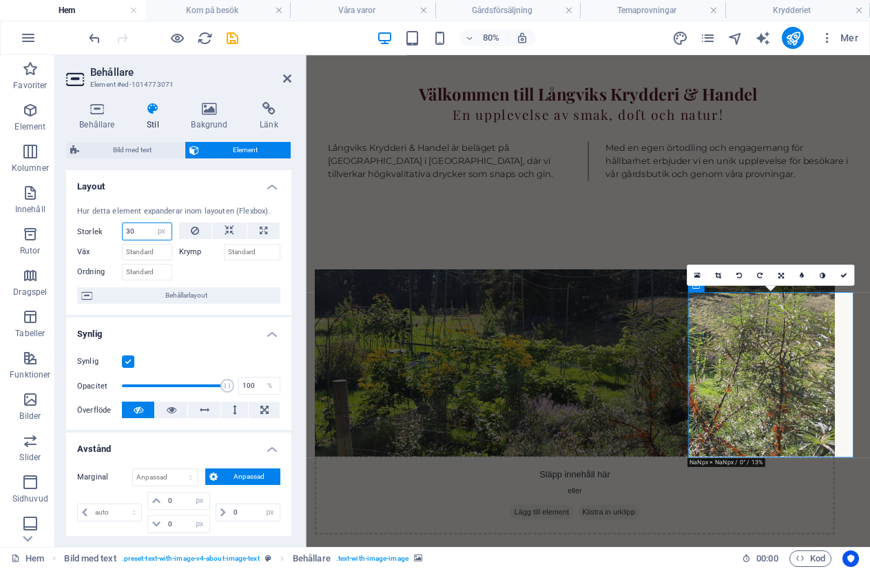
type input "3"
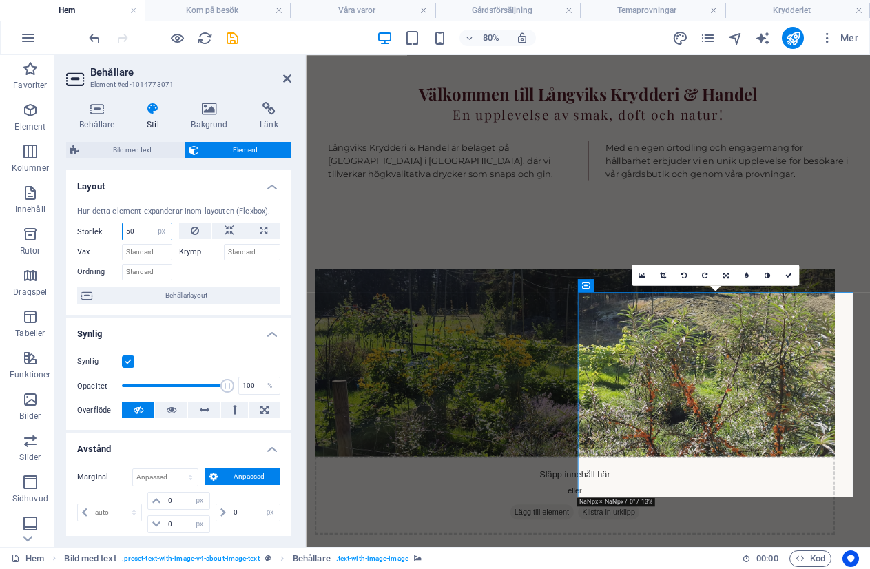
type input "5"
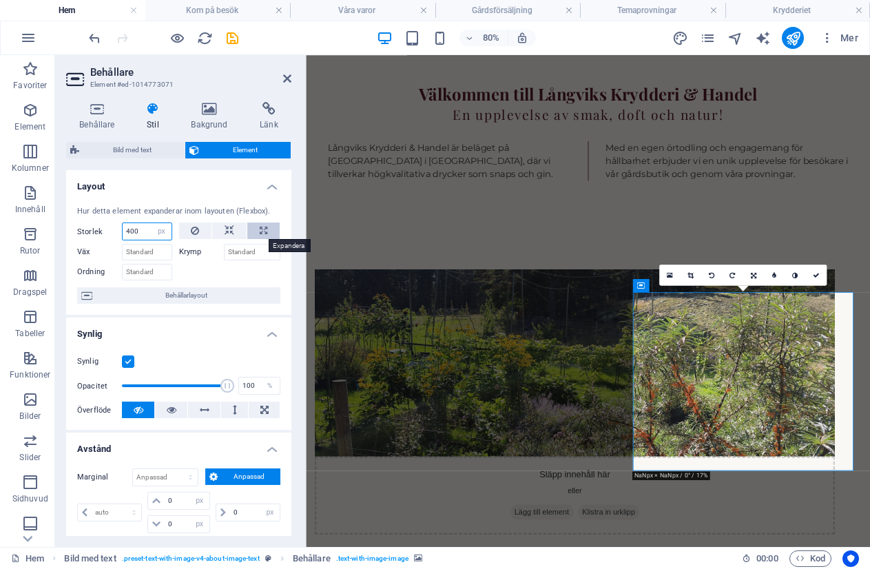
type input "400"
click at [265, 231] on icon at bounding box center [264, 231] width 8 height 17
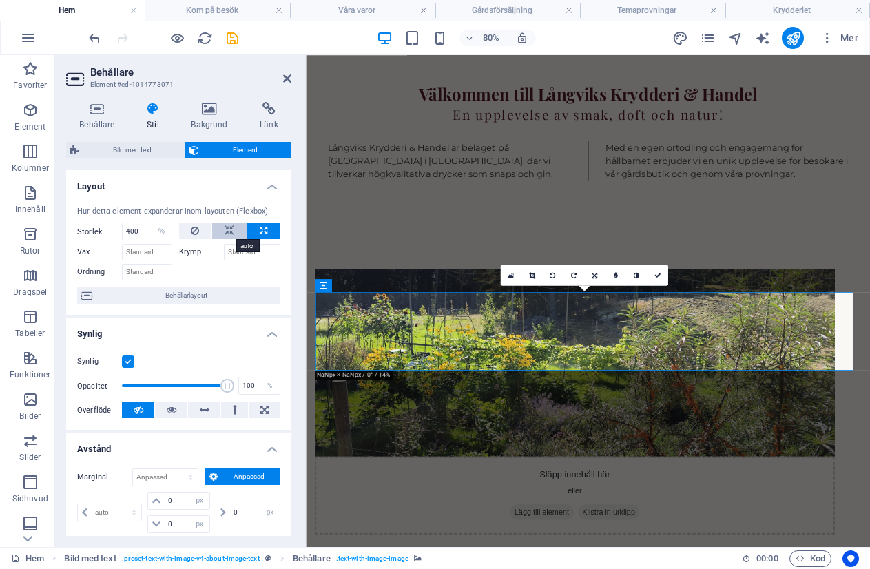
click at [231, 230] on icon at bounding box center [230, 231] width 10 height 17
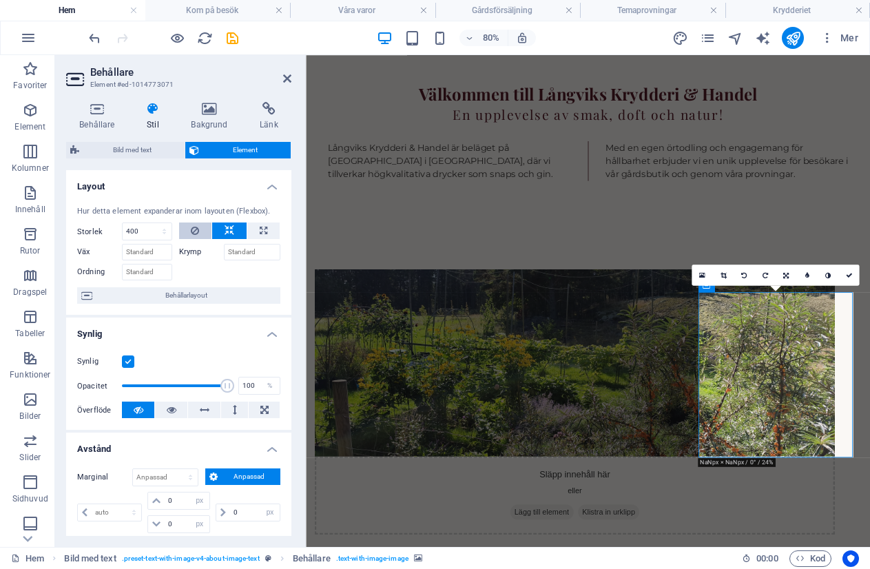
click at [195, 227] on icon at bounding box center [195, 231] width 8 height 17
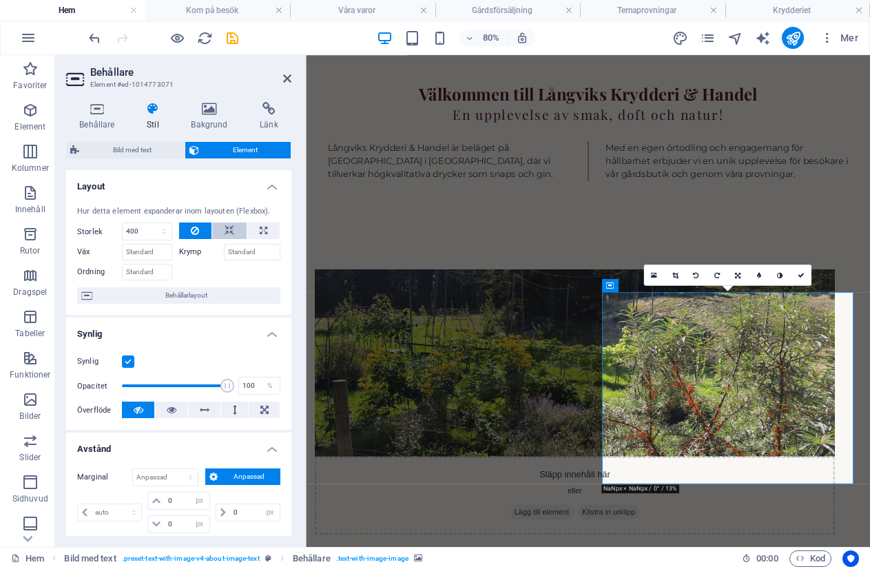
click at [234, 235] on button at bounding box center [229, 231] width 34 height 17
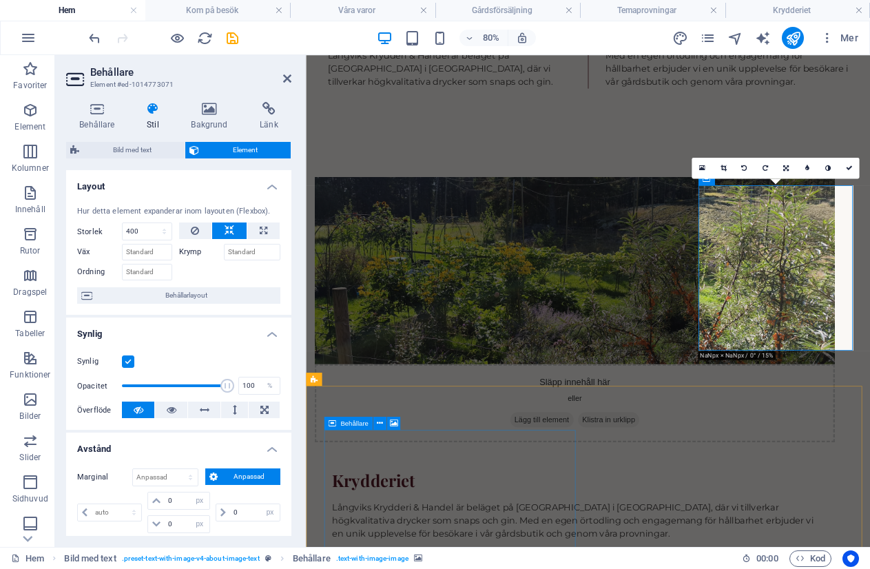
scroll to position [895, 0]
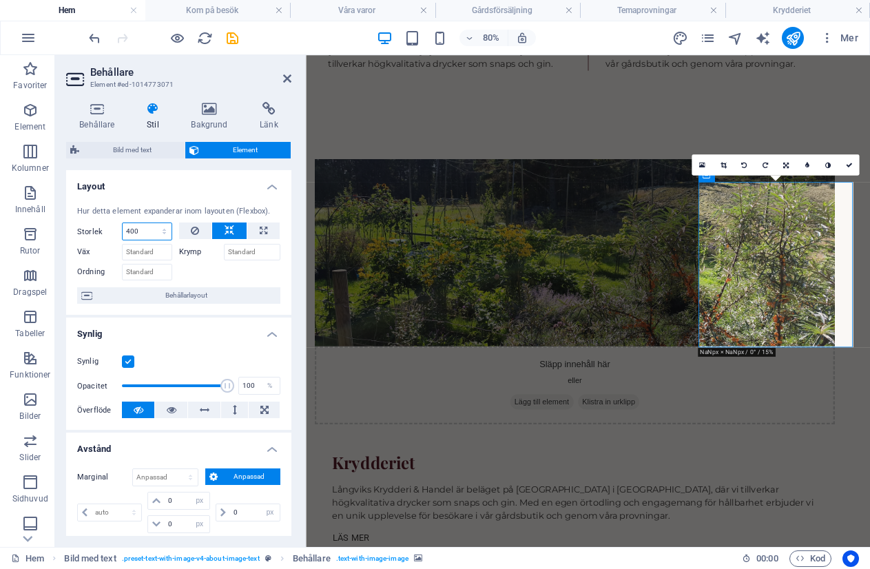
click at [146, 229] on select "Standard auto px % 1/1 1/2 1/3 1/4 1/5 1/6 1/7 1/8 1/9 1/10" at bounding box center [147, 231] width 49 height 17
click at [150, 223] on select "Standard auto px % 1/1 1/2 1/3 1/4 1/5 1/6 1/7 1/8 1/9 1/10" at bounding box center [147, 231] width 49 height 17
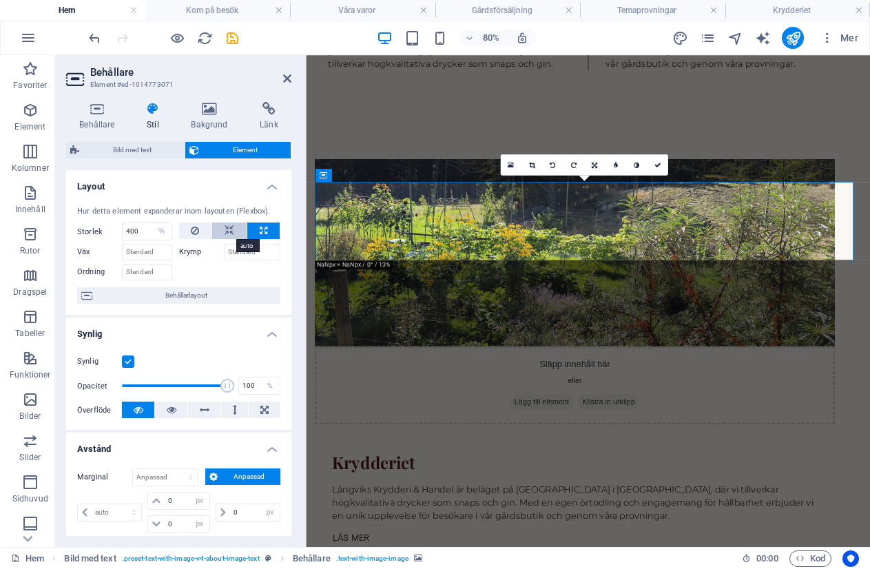
click at [225, 235] on icon at bounding box center [230, 231] width 10 height 17
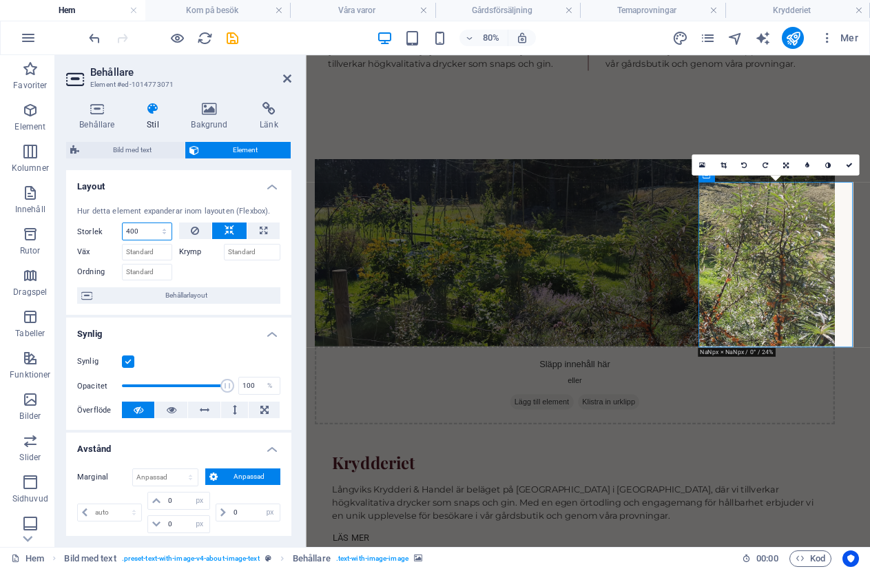
click at [141, 226] on select "Standard auto px % 1/1 1/2 1/3 1/4 1/5 1/6 1/7 1/8 1/9 1/10" at bounding box center [147, 231] width 49 height 17
select select "%"
click at [150, 223] on select "Standard auto px % 1/1 1/2 1/3 1/4 1/5 1/6 1/7 1/8 1/9 1/10" at bounding box center [147, 231] width 49 height 17
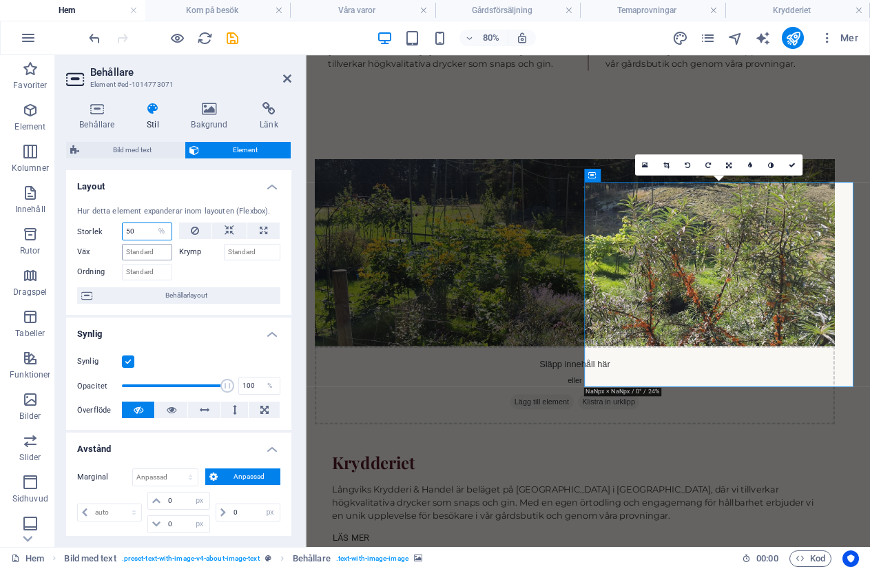
type input "5"
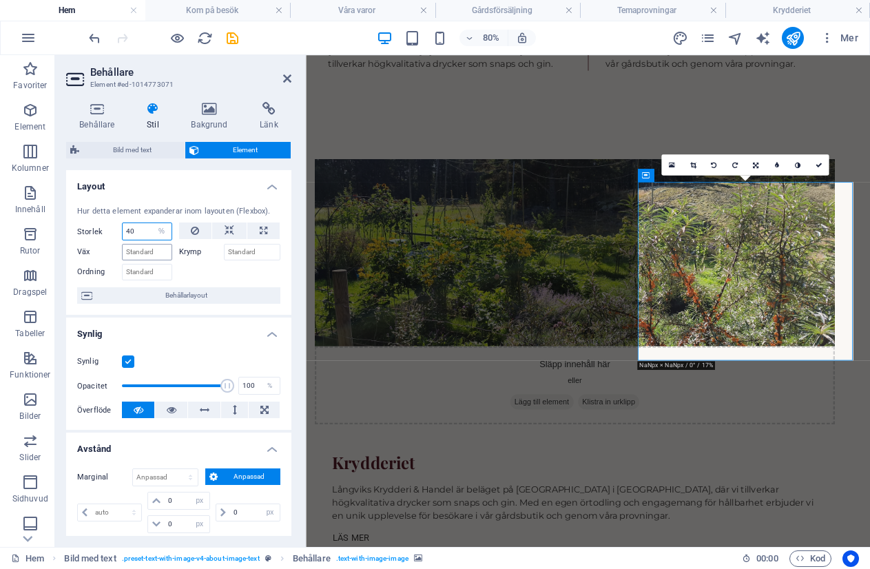
type input "4"
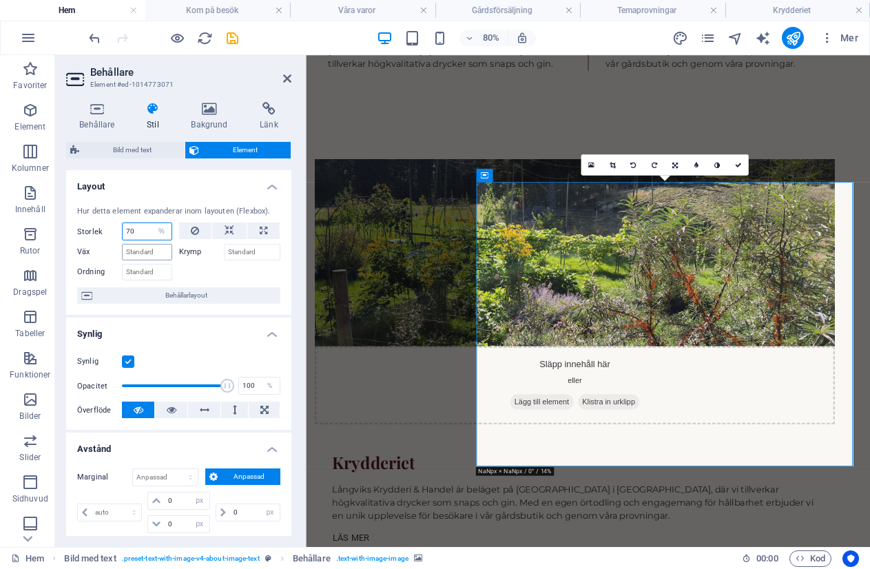
type input "7"
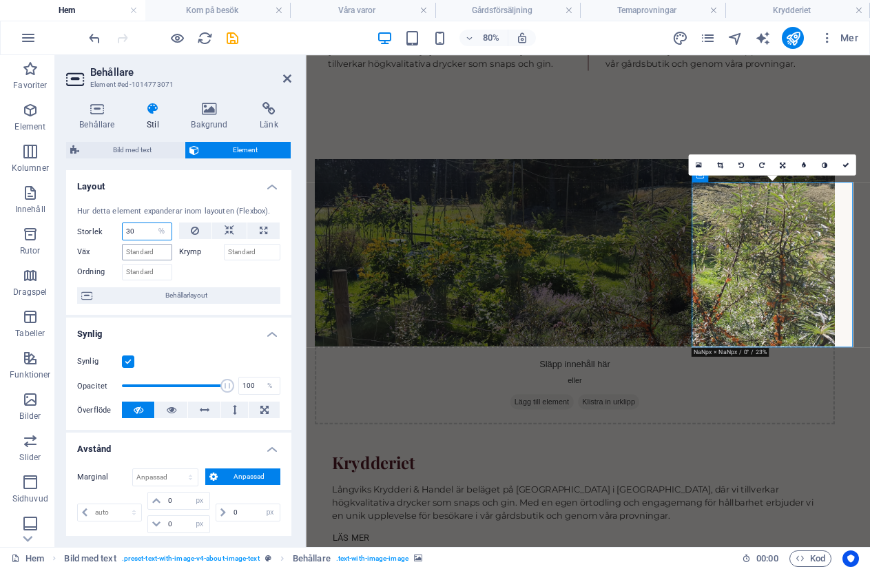
type input "3"
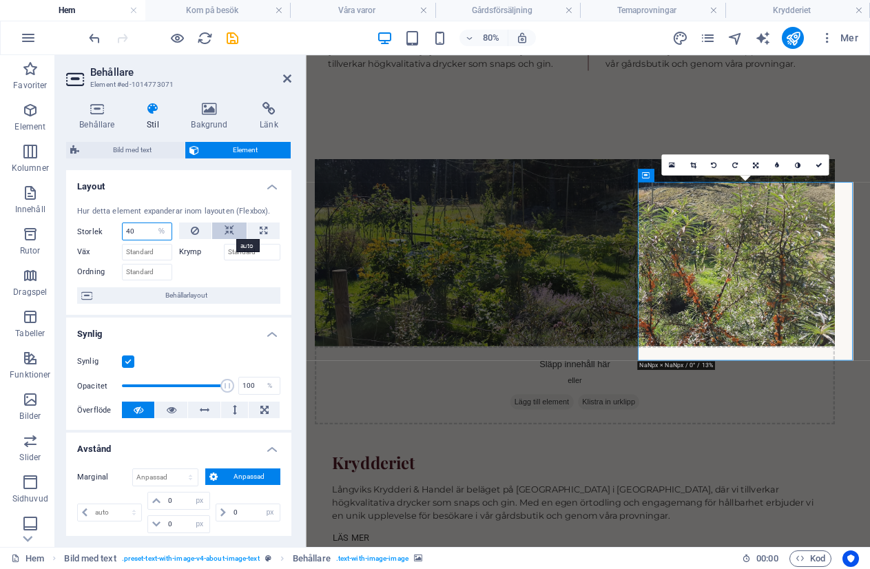
type input "40"
click at [226, 234] on icon at bounding box center [230, 231] width 10 height 17
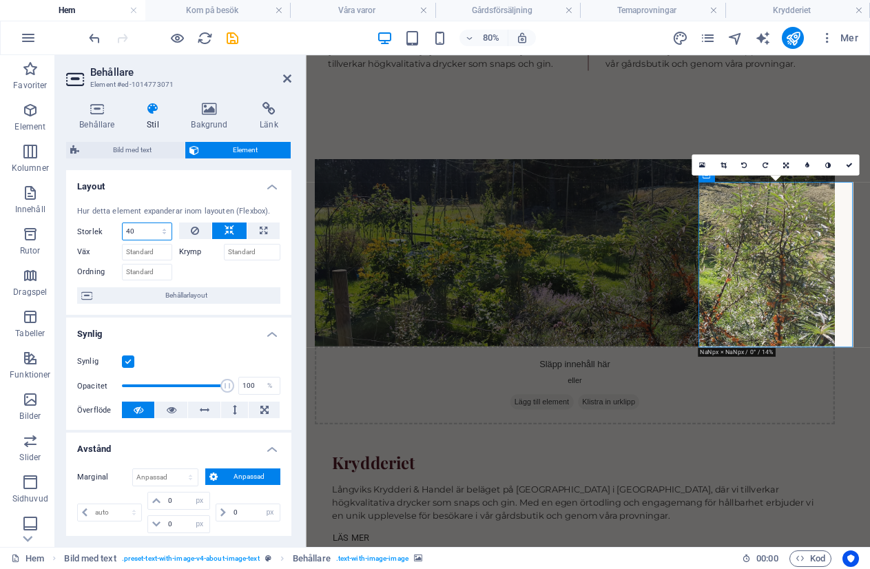
click at [131, 230] on select "Standard auto px % 1/1 1/2 1/3 1/4 1/5 1/6 1/7 1/8 1/9 1/10" at bounding box center [147, 231] width 49 height 17
click at [150, 223] on select "Standard auto px % 1/1 1/2 1/3 1/4 1/5 1/6 1/7 1/8 1/9 1/10" at bounding box center [147, 231] width 49 height 17
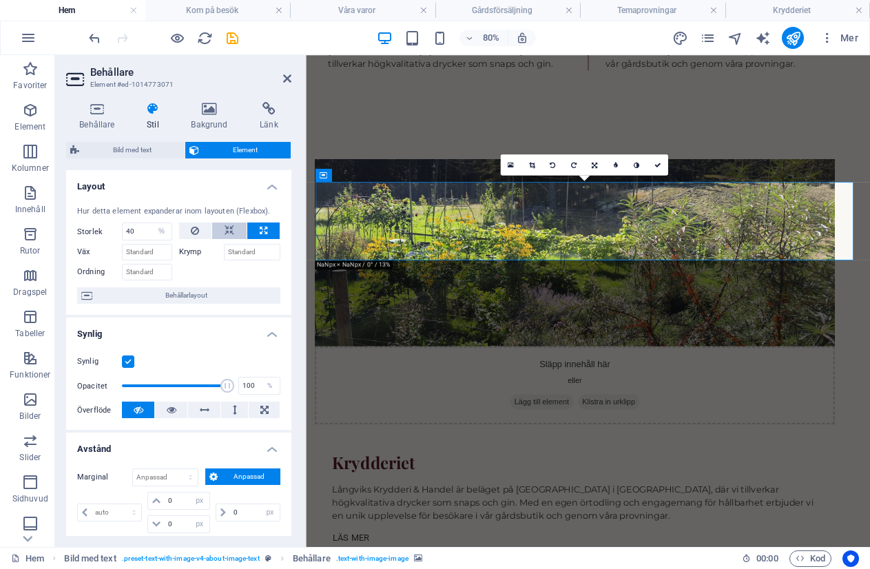
click at [228, 230] on icon at bounding box center [230, 231] width 10 height 17
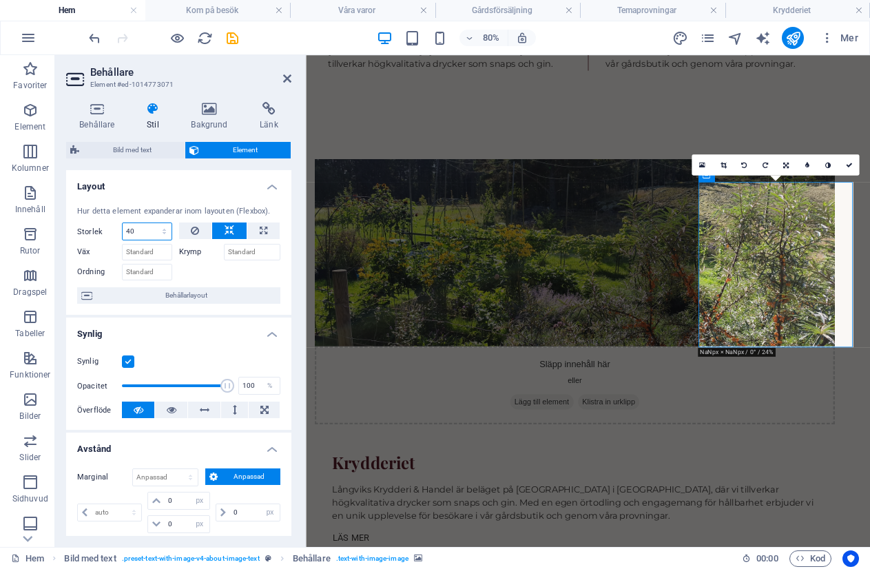
click at [129, 227] on select "Standard auto px % 1/1 1/2 1/3 1/4 1/5 1/6 1/7 1/8 1/9 1/10" at bounding box center [147, 231] width 49 height 17
click at [150, 223] on select "Standard auto px % 1/1 1/2 1/3 1/4 1/5 1/6 1/7 1/8 1/9 1/10" at bounding box center [147, 231] width 49 height 17
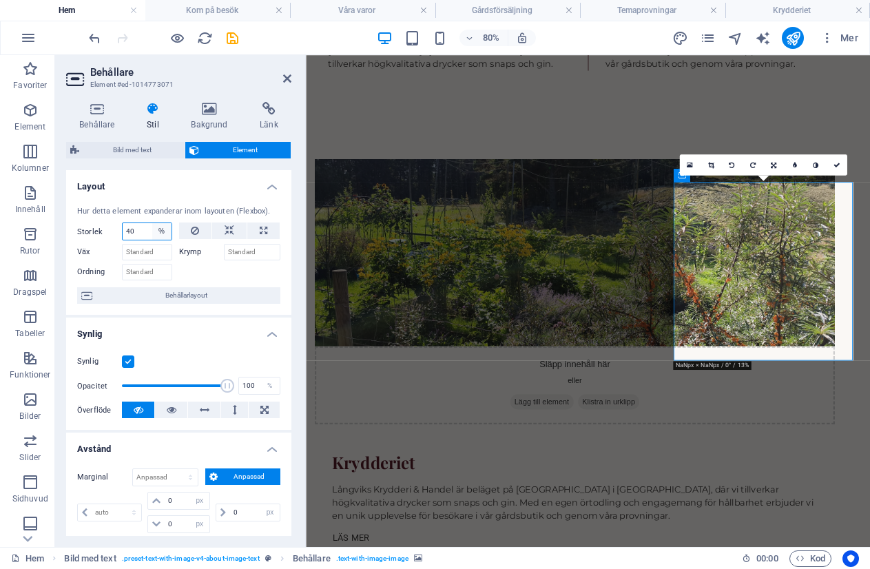
click at [160, 232] on select "Standard auto px % 1/1 1/2 1/3 1/4 1/5 1/6 1/7 1/8 1/9 1/10" at bounding box center [161, 231] width 19 height 17
click at [152, 223] on select "Standard auto px % 1/1 1/2 1/3 1/4 1/5 1/6 1/7 1/8 1/9 1/10" at bounding box center [161, 231] width 19 height 17
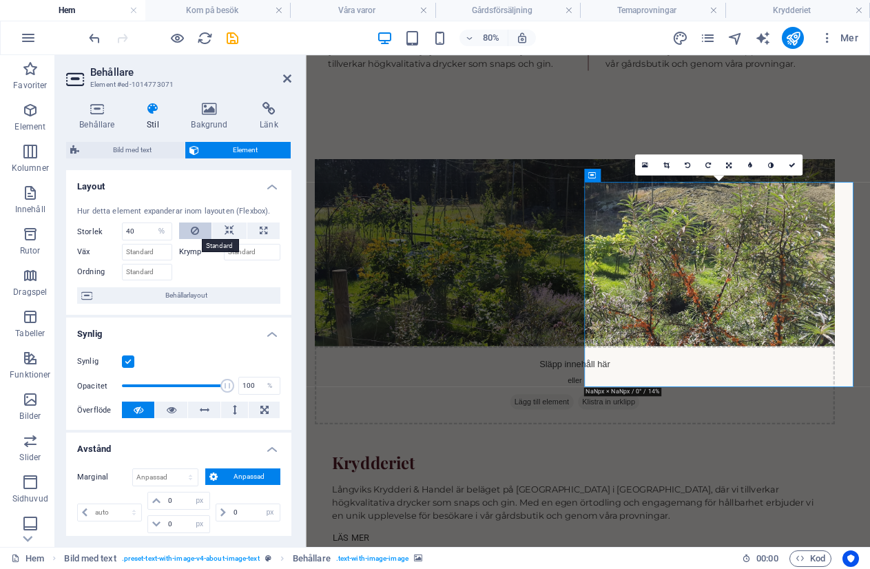
click at [199, 230] on button at bounding box center [195, 231] width 33 height 17
select select "DISABLED_OPTION_VALUE"
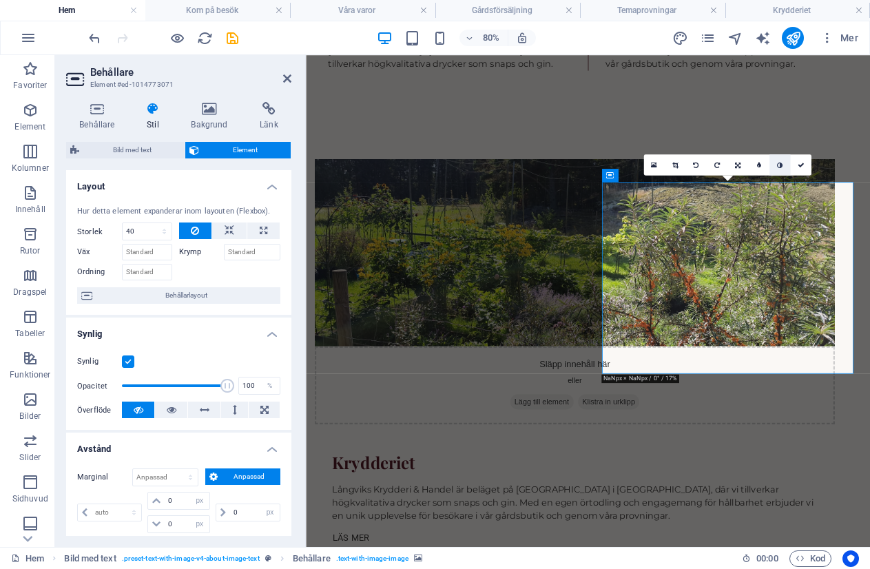
click at [780, 165] on icon at bounding box center [780, 164] width 6 height 7
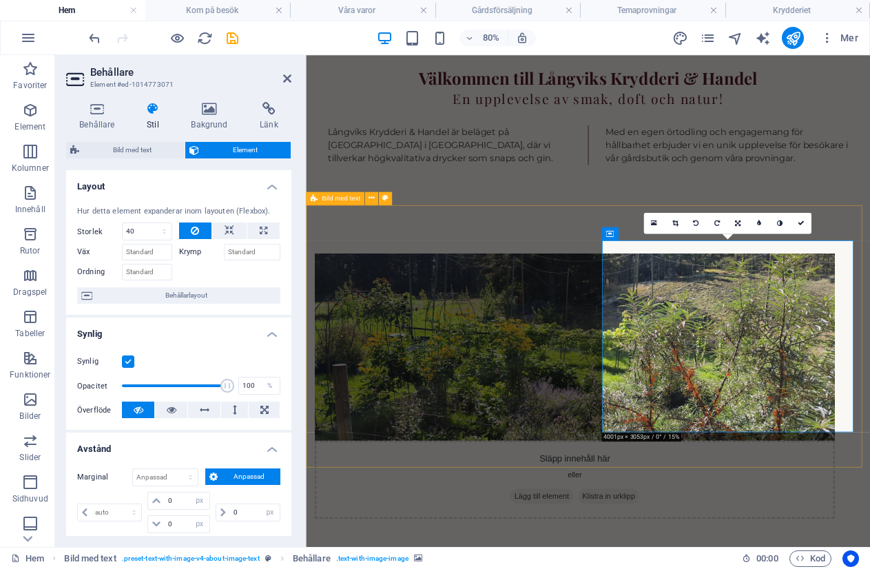
scroll to position [826, 0]
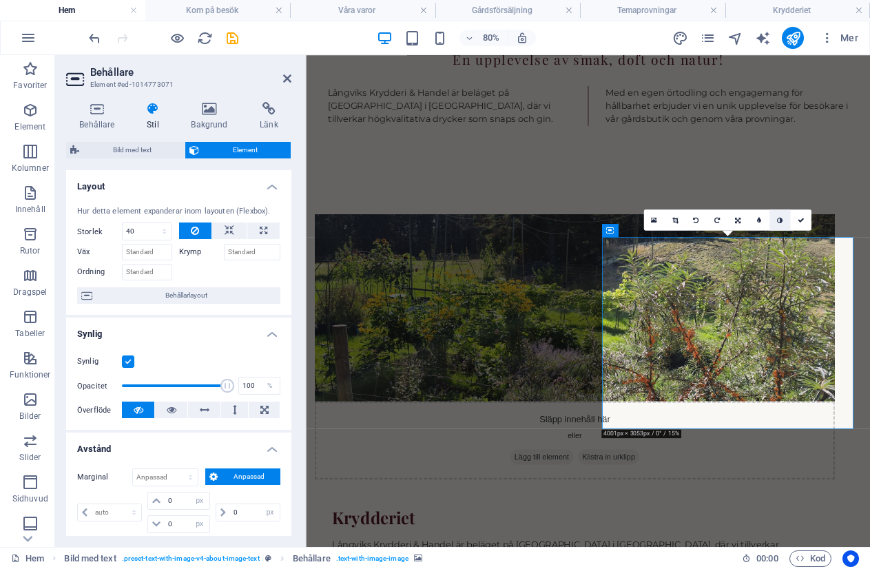
click at [779, 216] on icon at bounding box center [780, 219] width 6 height 7
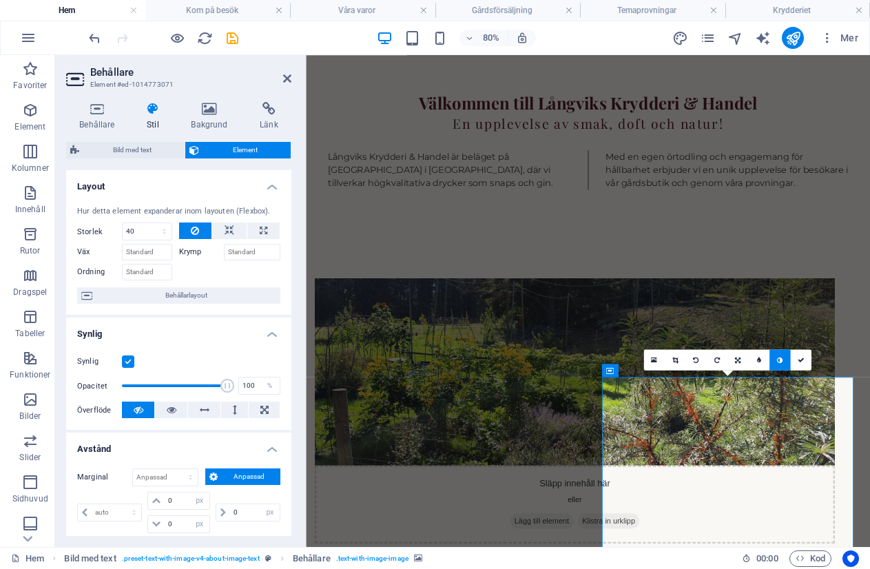
scroll to position [757, 0]
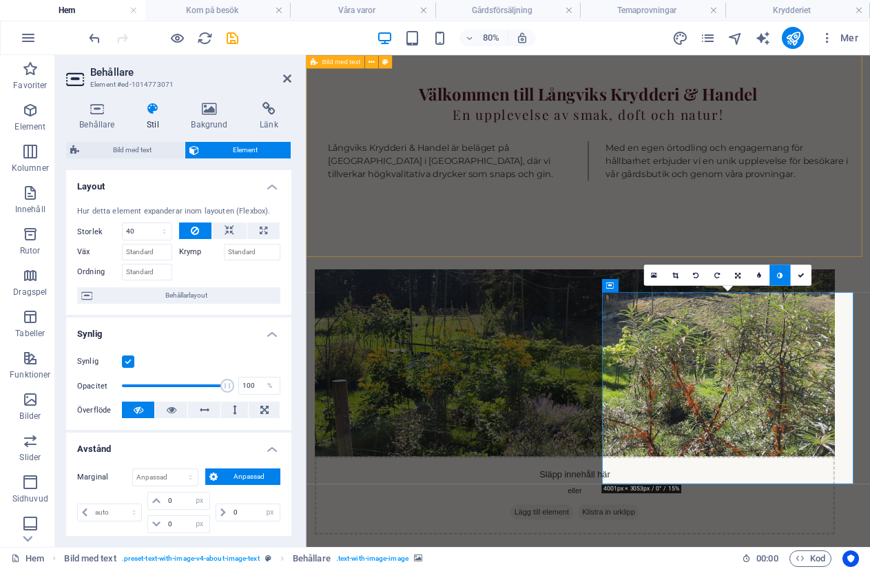
click at [870, 267] on div "Släpp innehåll här eller Lägg till element Klistra in urklipp Krydderiet Långvi…" at bounding box center [659, 578] width 706 height 622
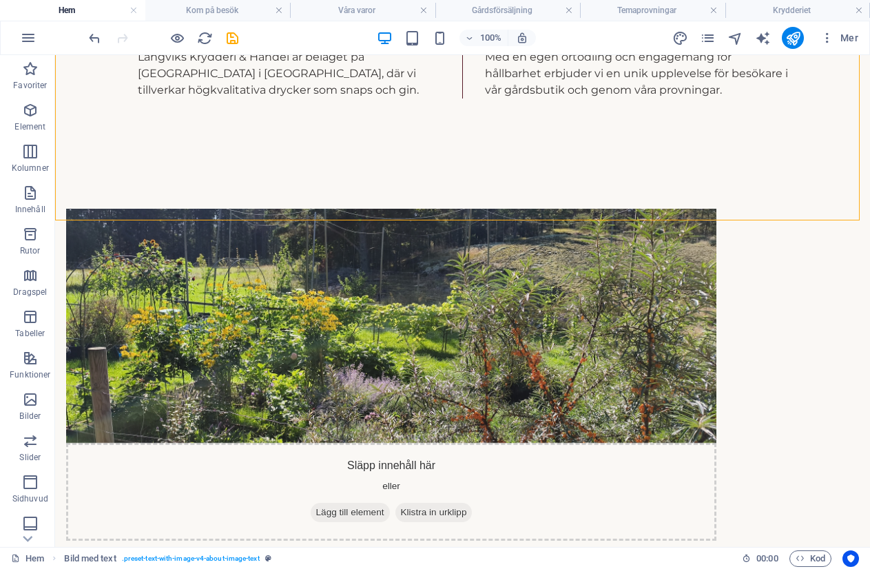
click at [166, 41] on div at bounding box center [163, 38] width 154 height 22
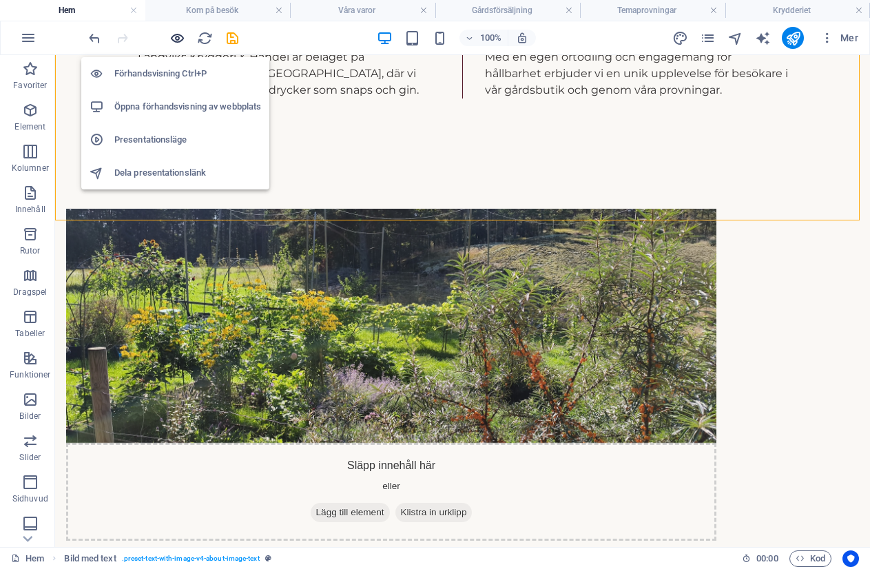
click at [181, 33] on icon "button" at bounding box center [178, 38] width 16 height 16
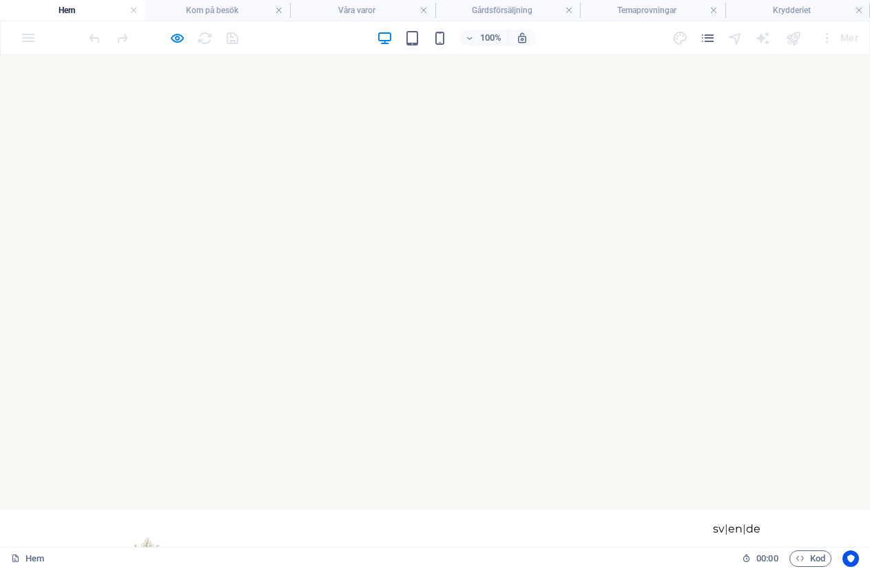
scroll to position [0, 0]
